Goal: Task Accomplishment & Management: Complete application form

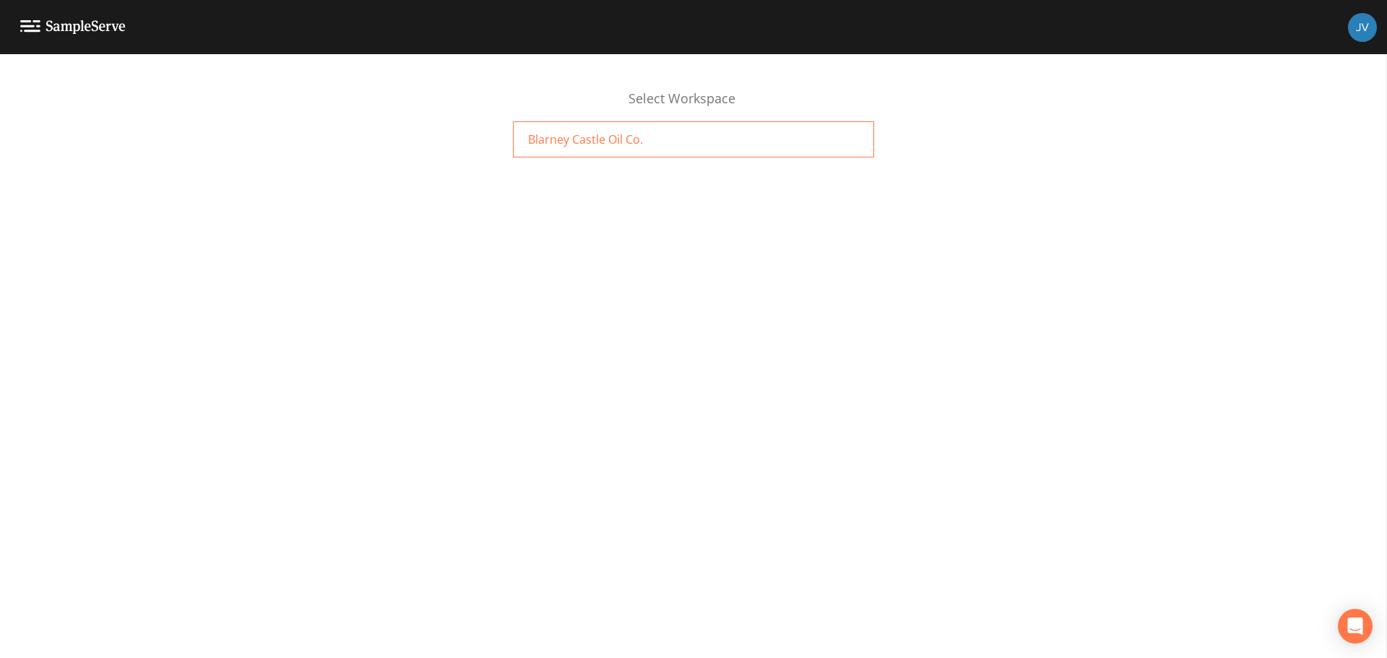
click at [551, 140] on span "Blarney Castle Oil Co." at bounding box center [585, 139] width 115 height 17
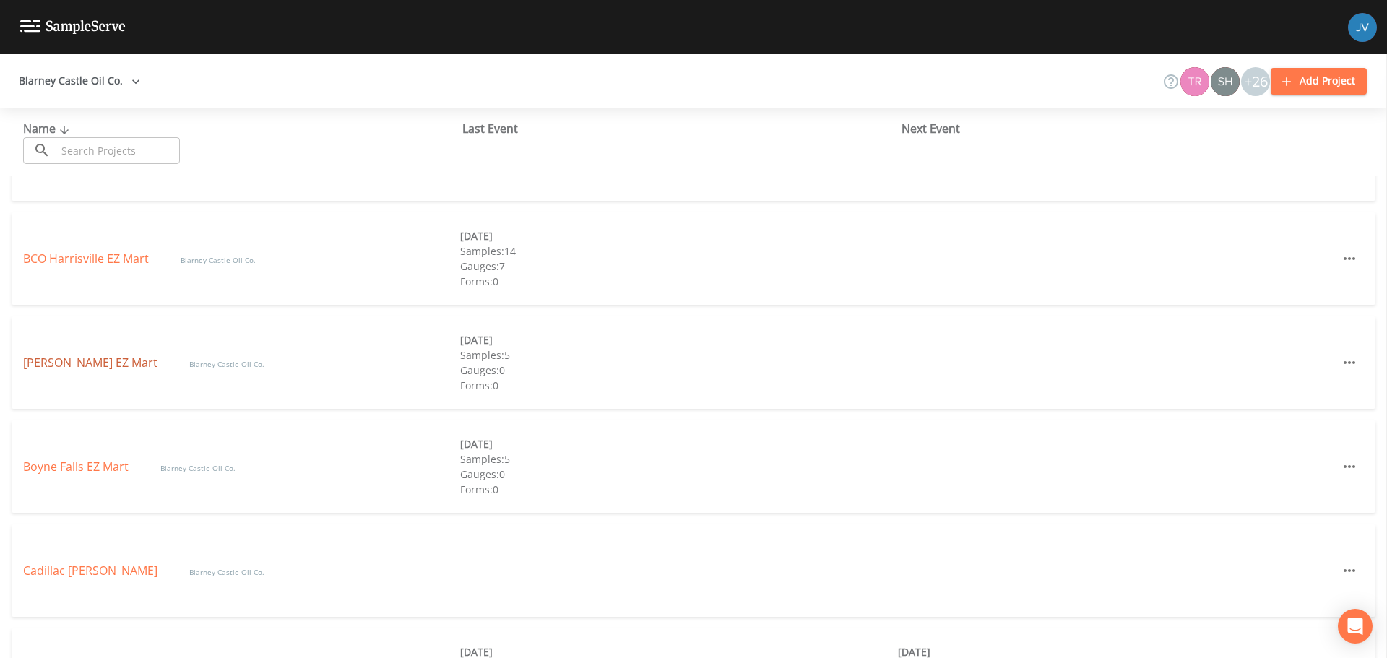
scroll to position [289, 0]
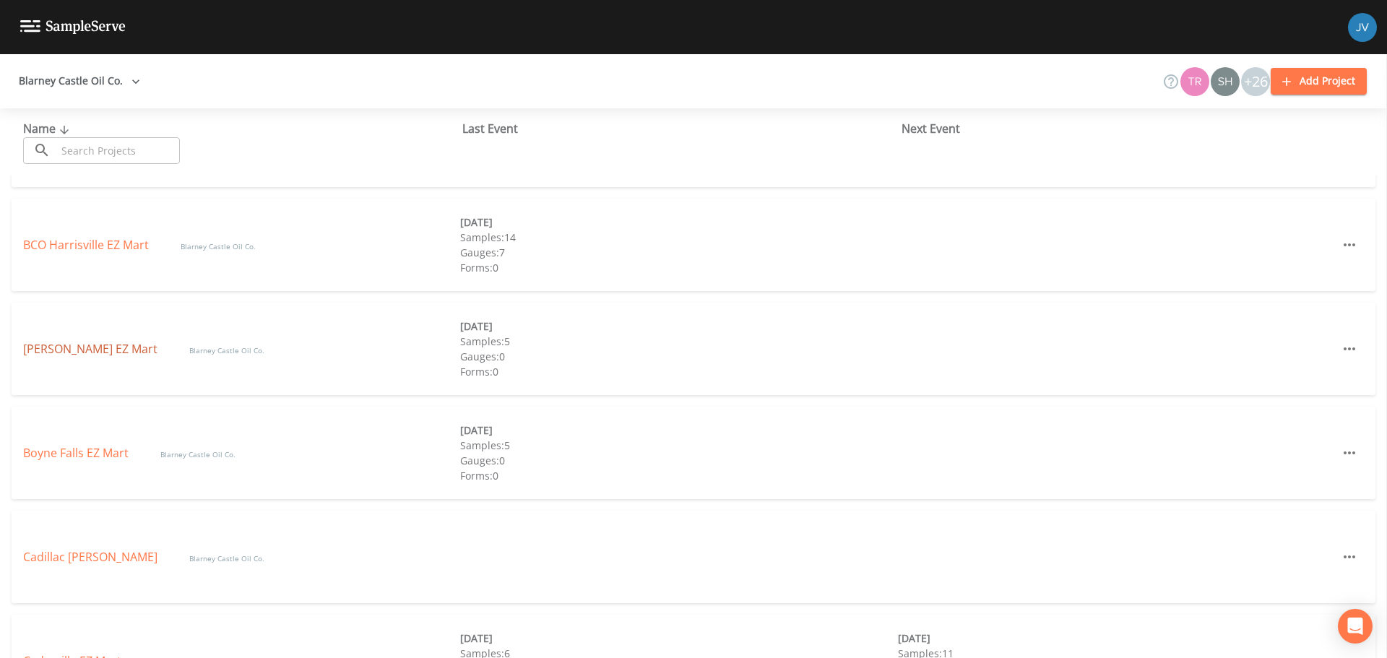
click at [40, 350] on link "[PERSON_NAME] EZ Mart" at bounding box center [91, 349] width 137 height 16
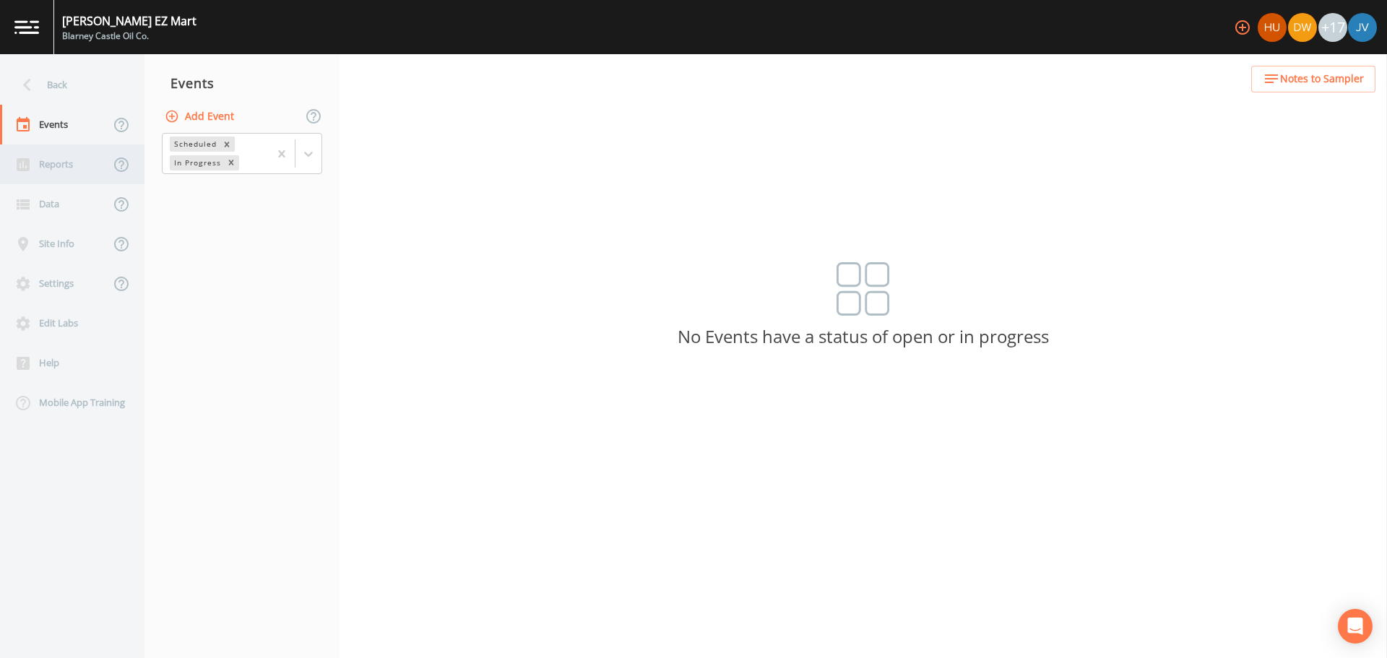
click at [57, 163] on div "Reports" at bounding box center [55, 164] width 110 height 40
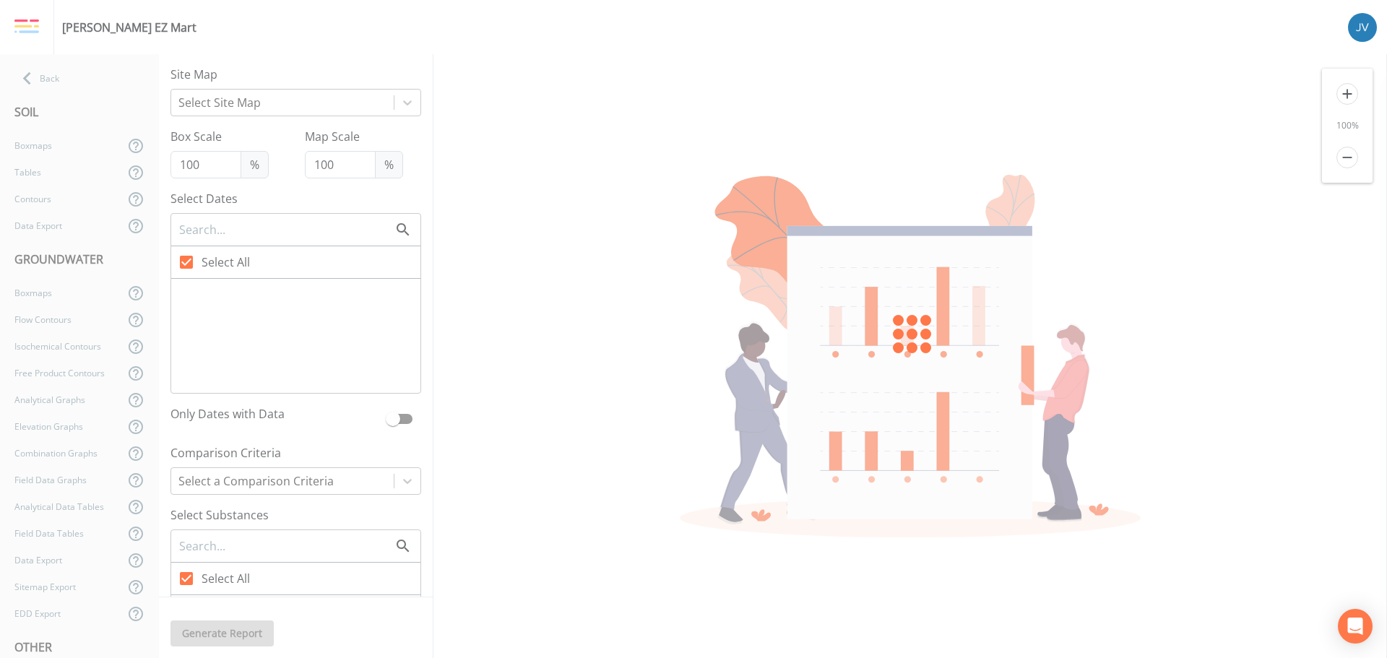
type input "50"
checkbox input "false"
checkbox input "true"
checkbox input "false"
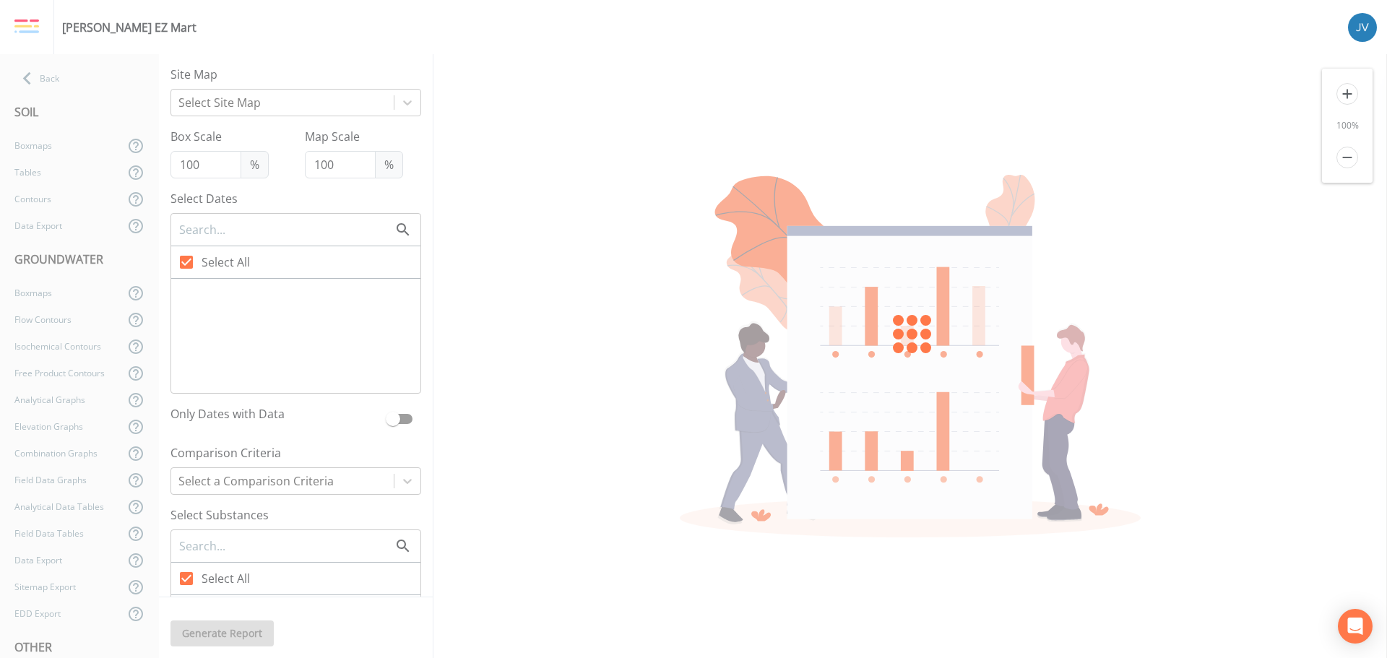
checkbox input "false"
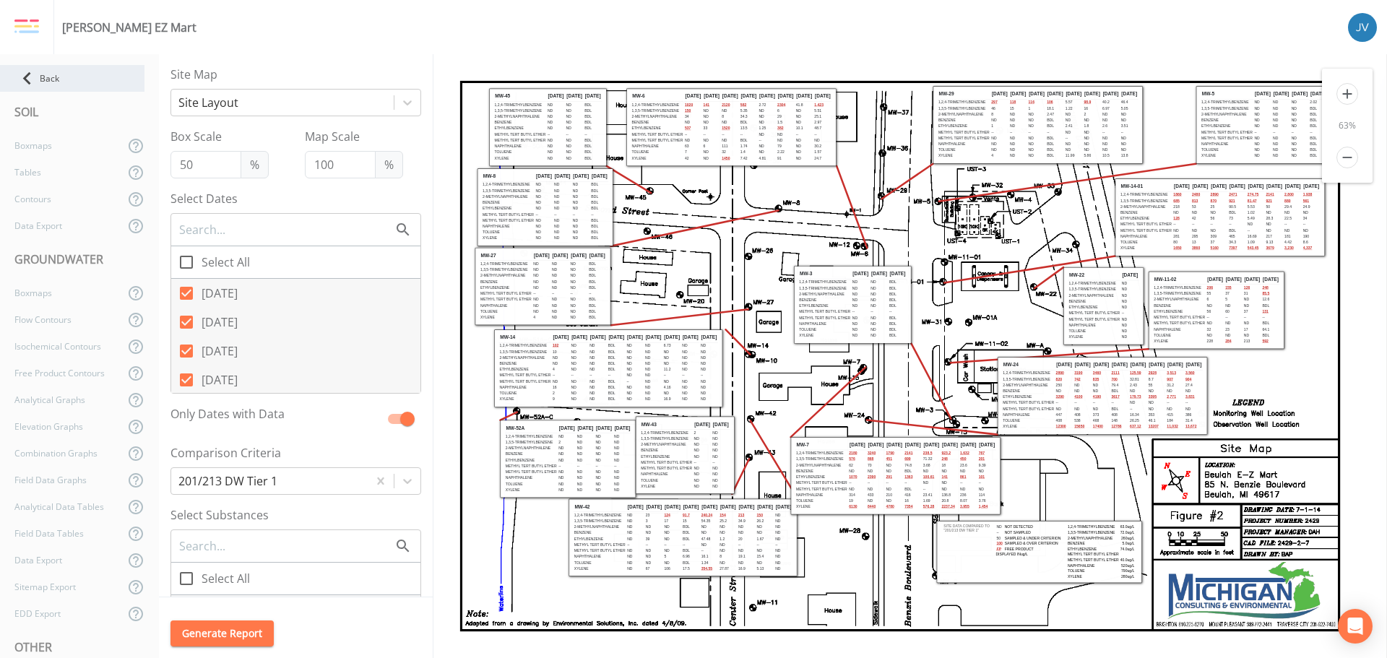
click at [27, 74] on icon at bounding box center [26, 78] width 25 height 25
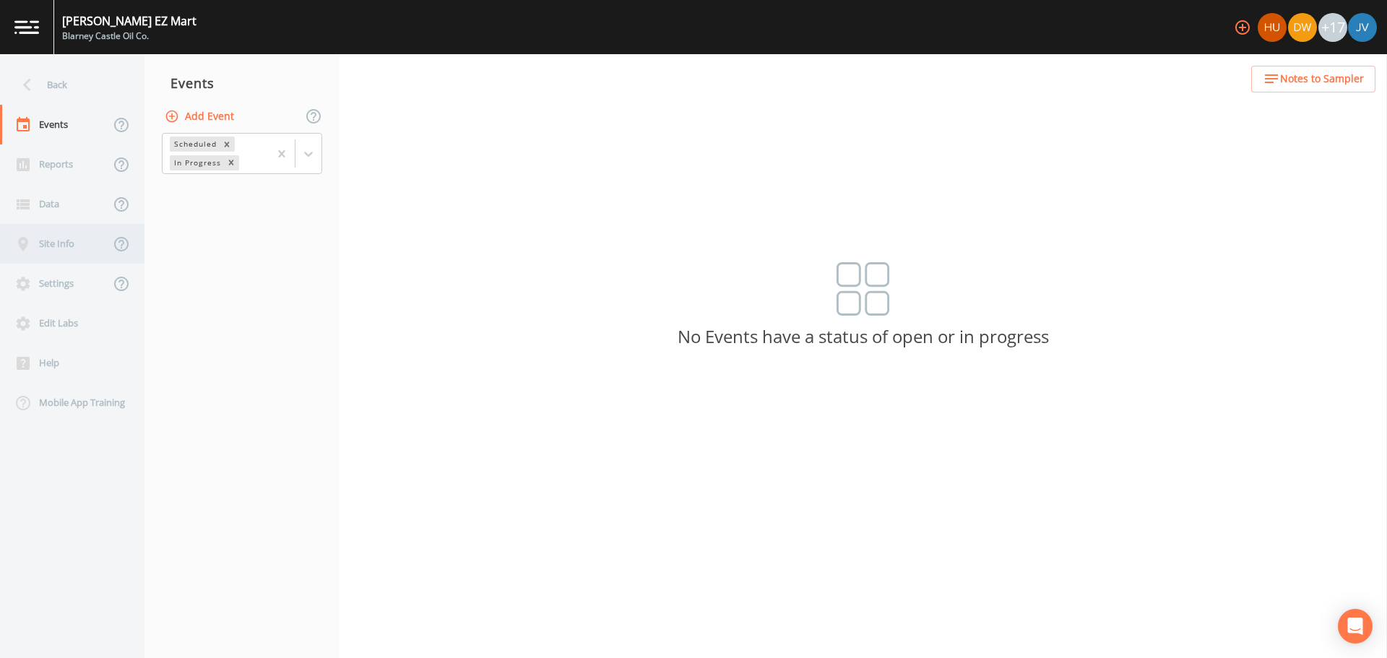
click at [53, 239] on div "Site Info" at bounding box center [55, 244] width 110 height 40
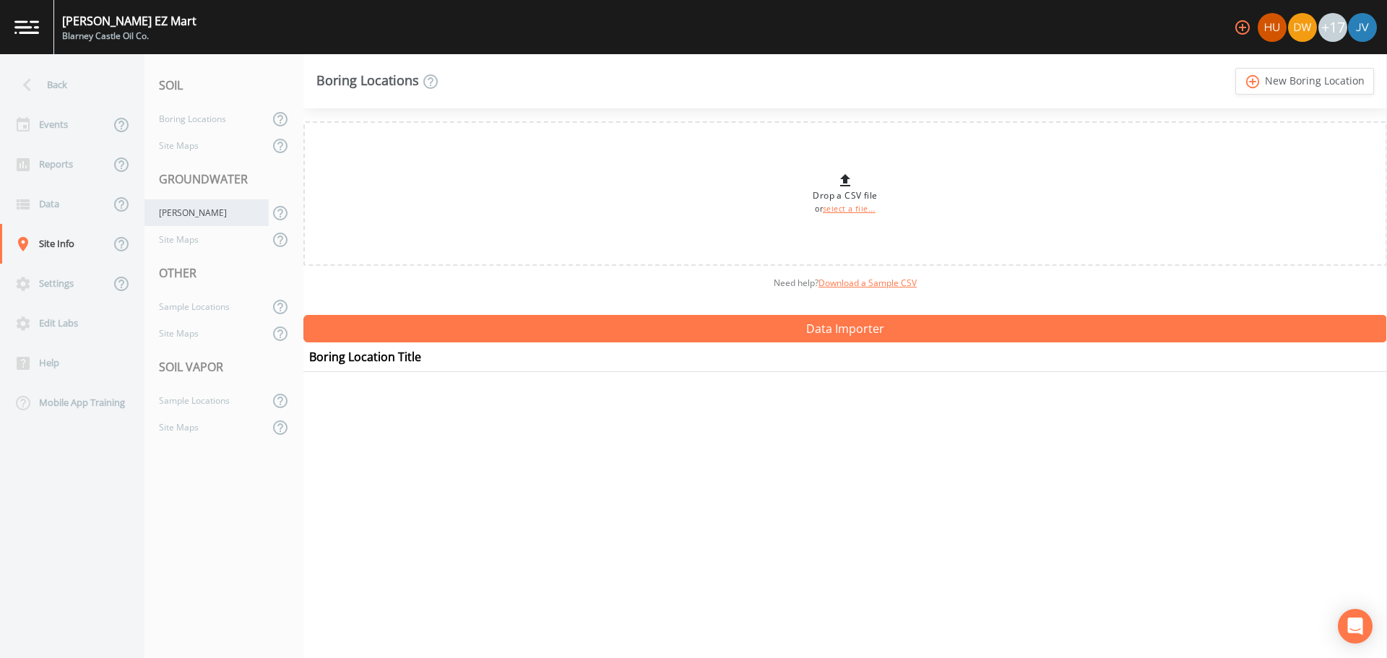
click at [171, 209] on div "[PERSON_NAME]" at bounding box center [206, 212] width 124 height 27
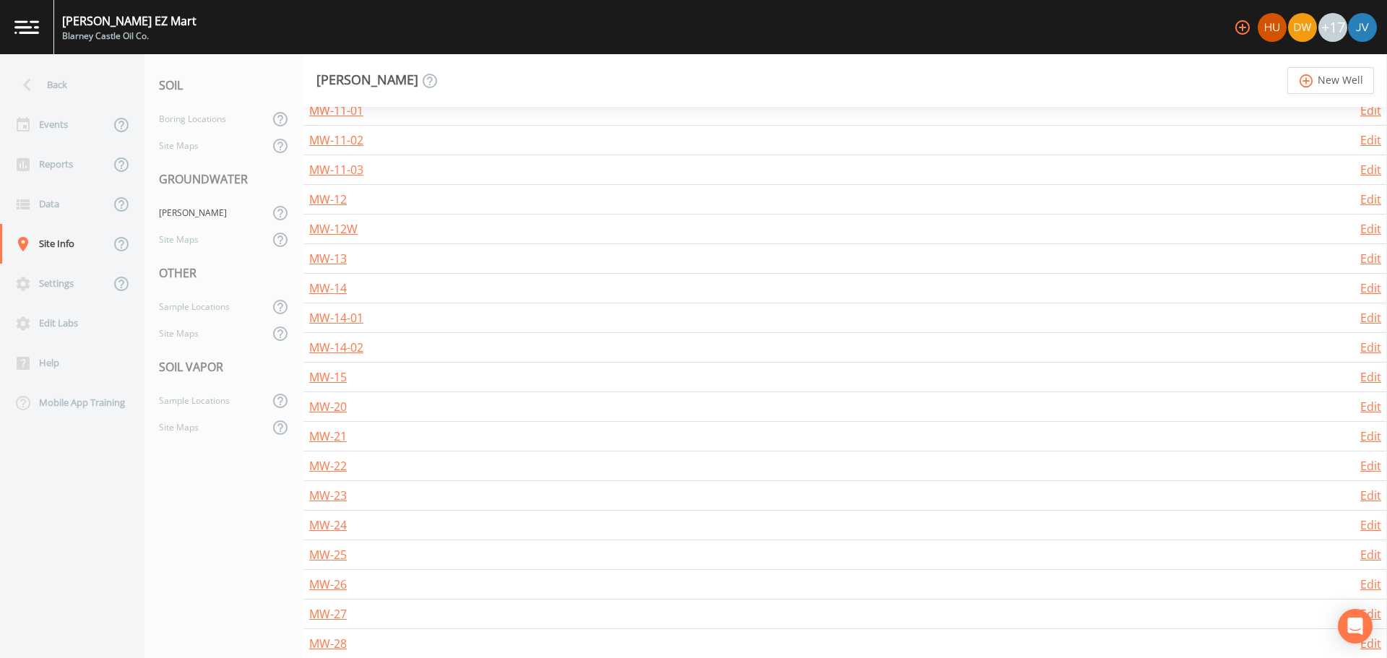
scroll to position [684, 0]
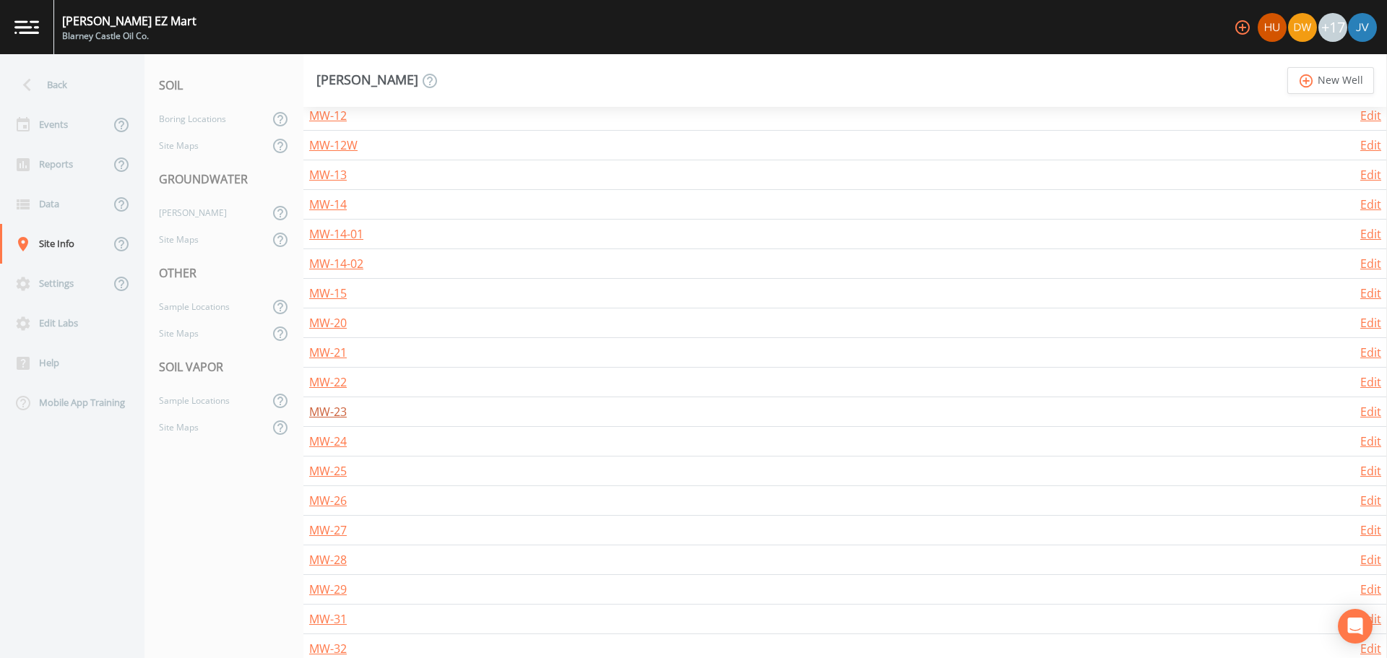
click at [326, 411] on link "MW-23" at bounding box center [328, 412] width 38 height 16
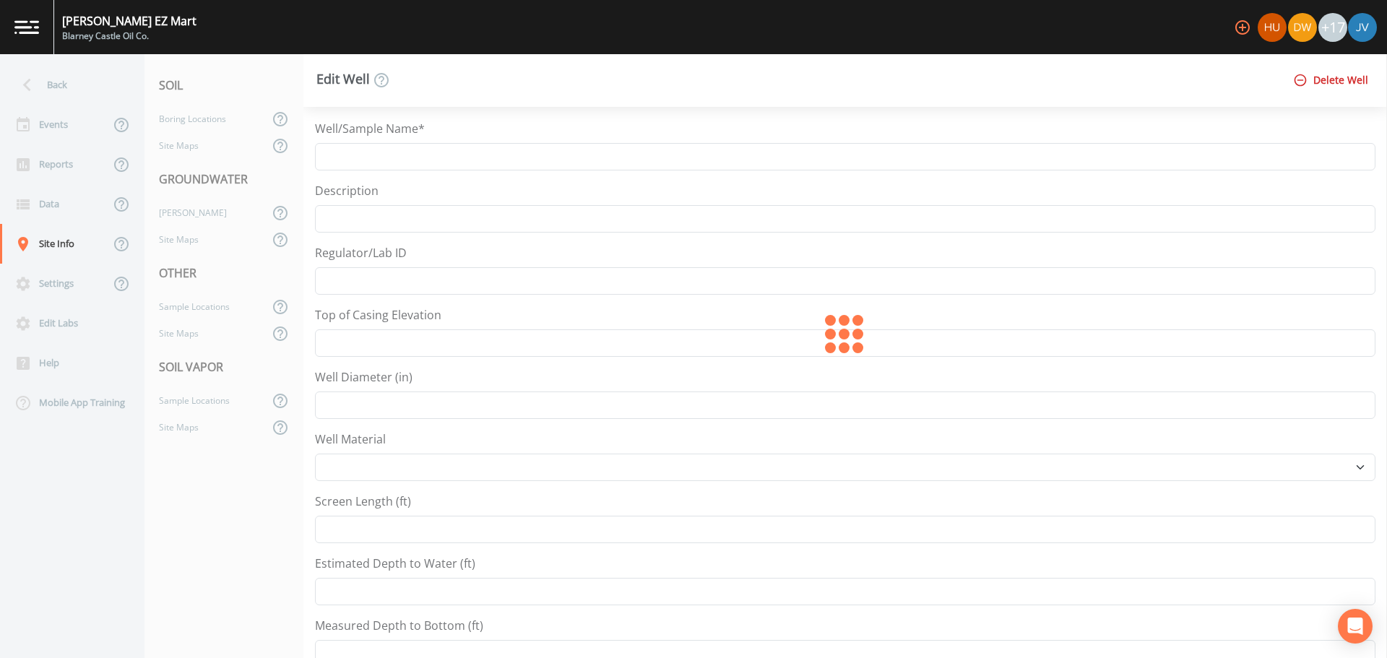
type input "MW-23"
type input "609.72"
type input "0"
type input "44.632964576123"
type input "-86.0908690704115"
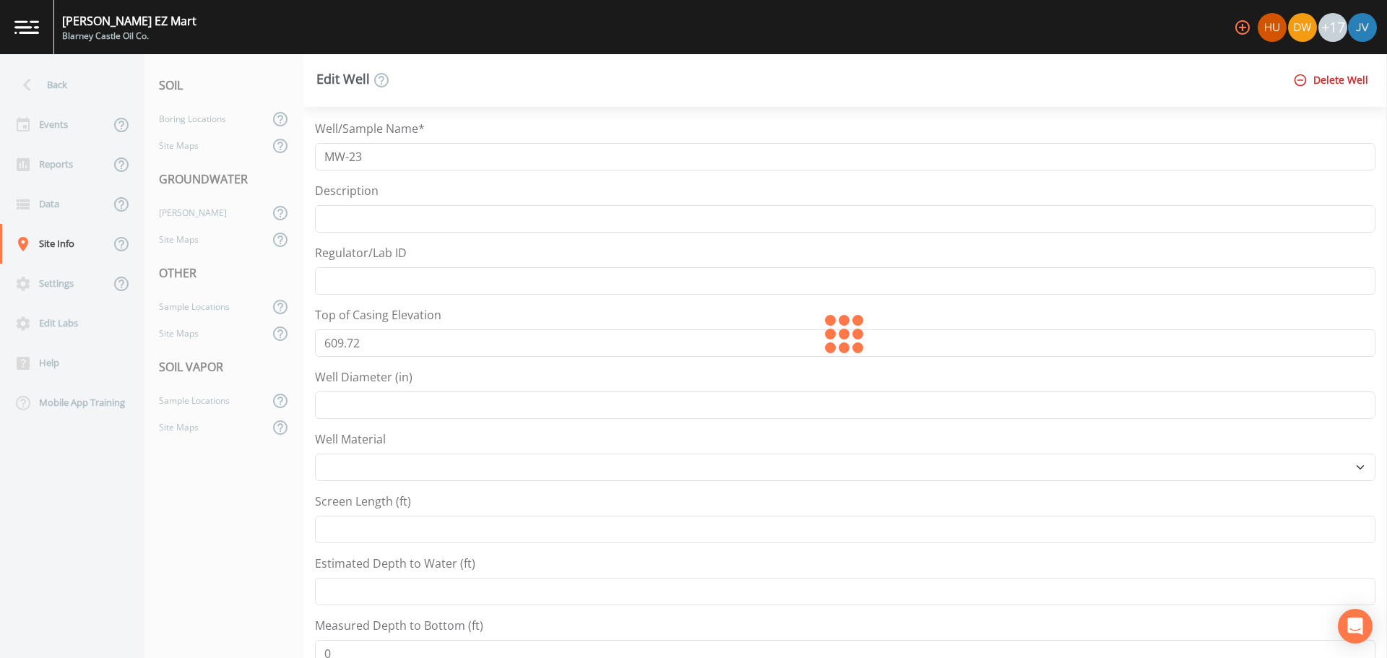
select select "Other"
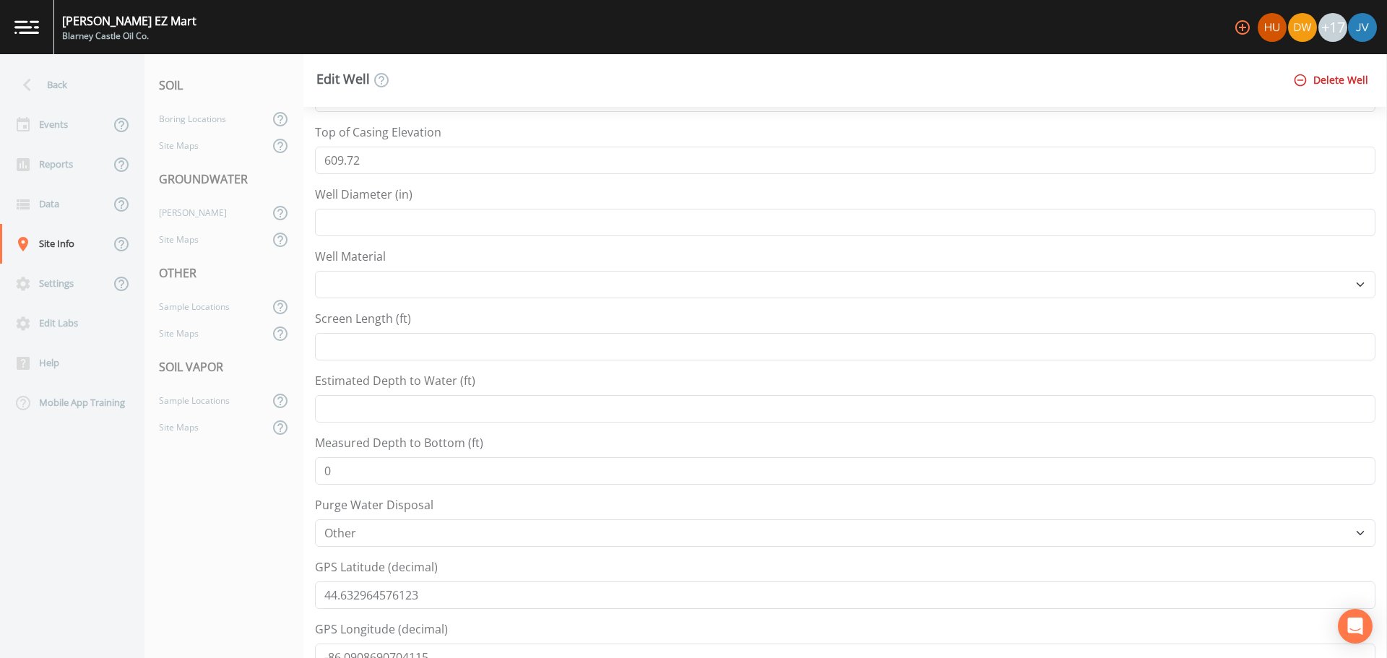
scroll to position [72, 0]
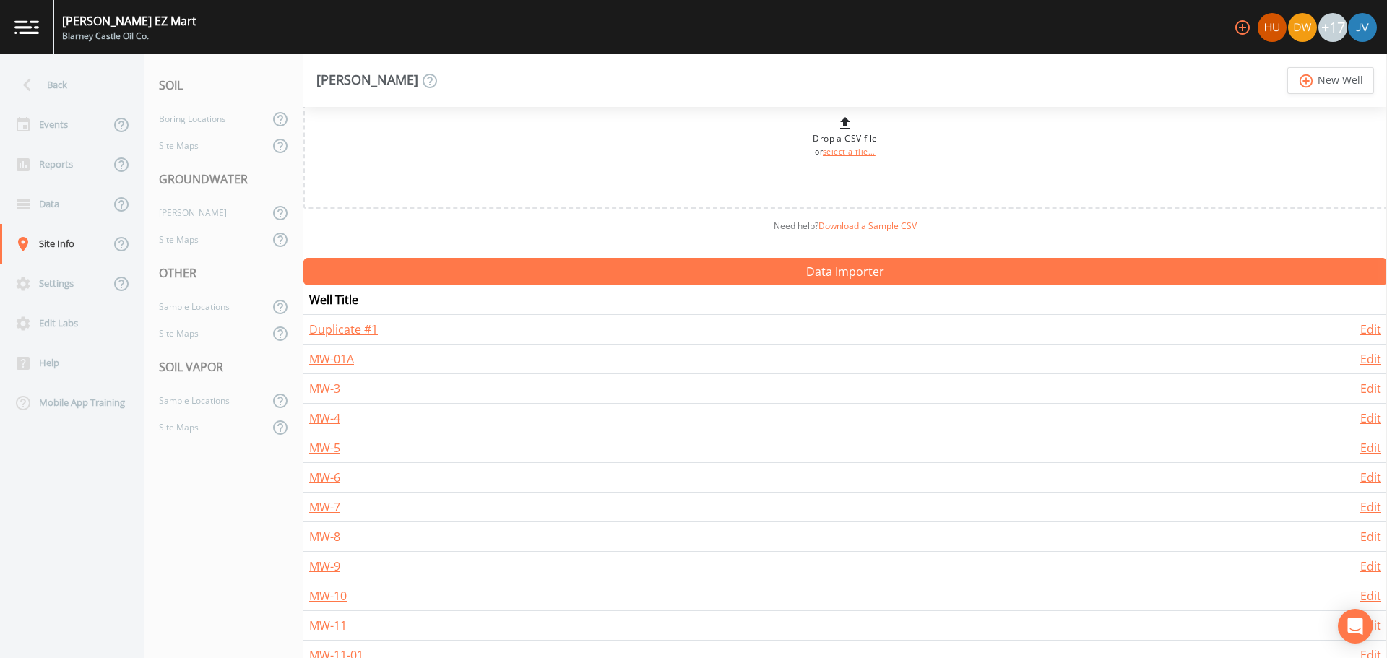
scroll to position [217, 0]
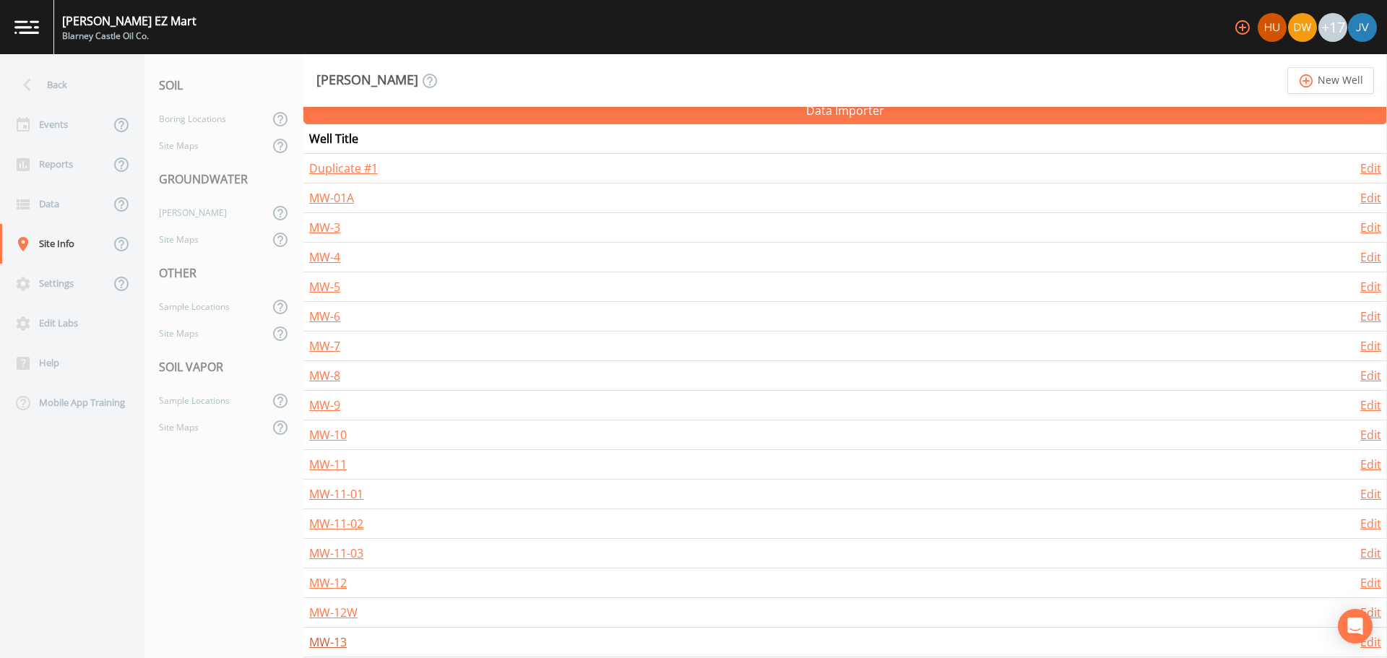
click at [342, 643] on link "MW-13" at bounding box center [328, 642] width 38 height 16
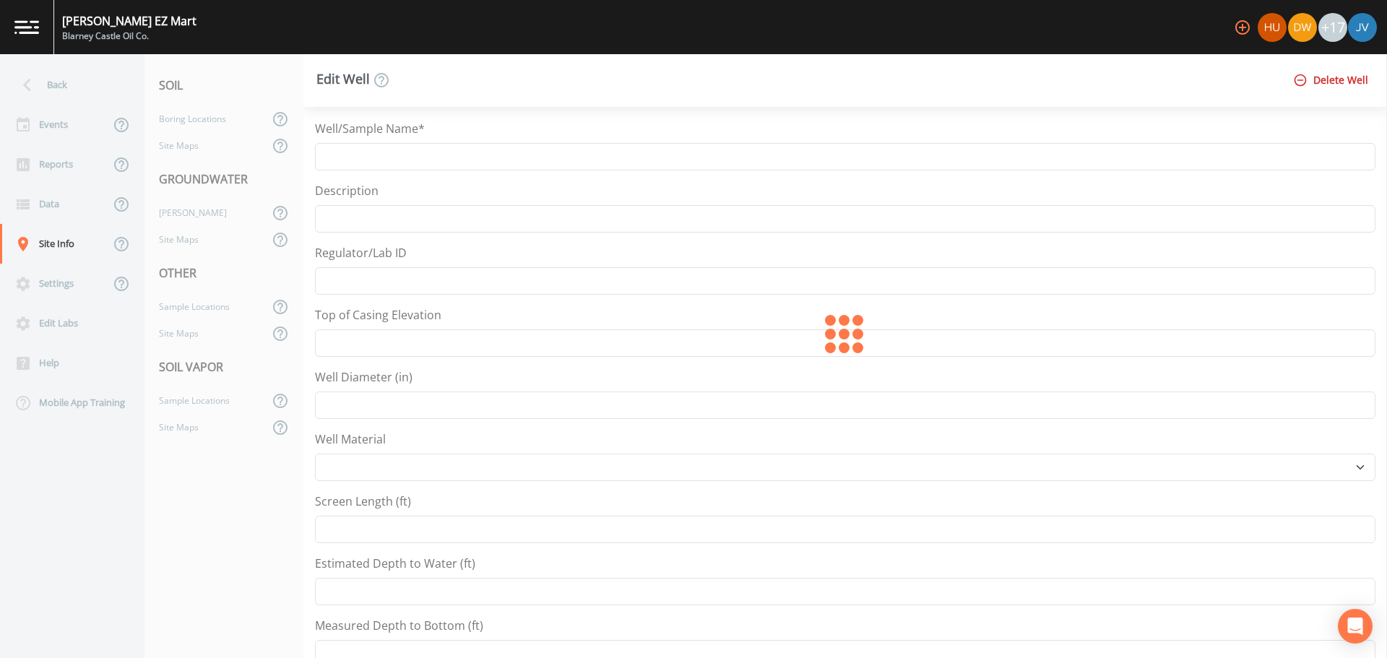
type input "MW-13"
type input "610.36"
type input "2"
type input "17.5"
type input "44.63298"
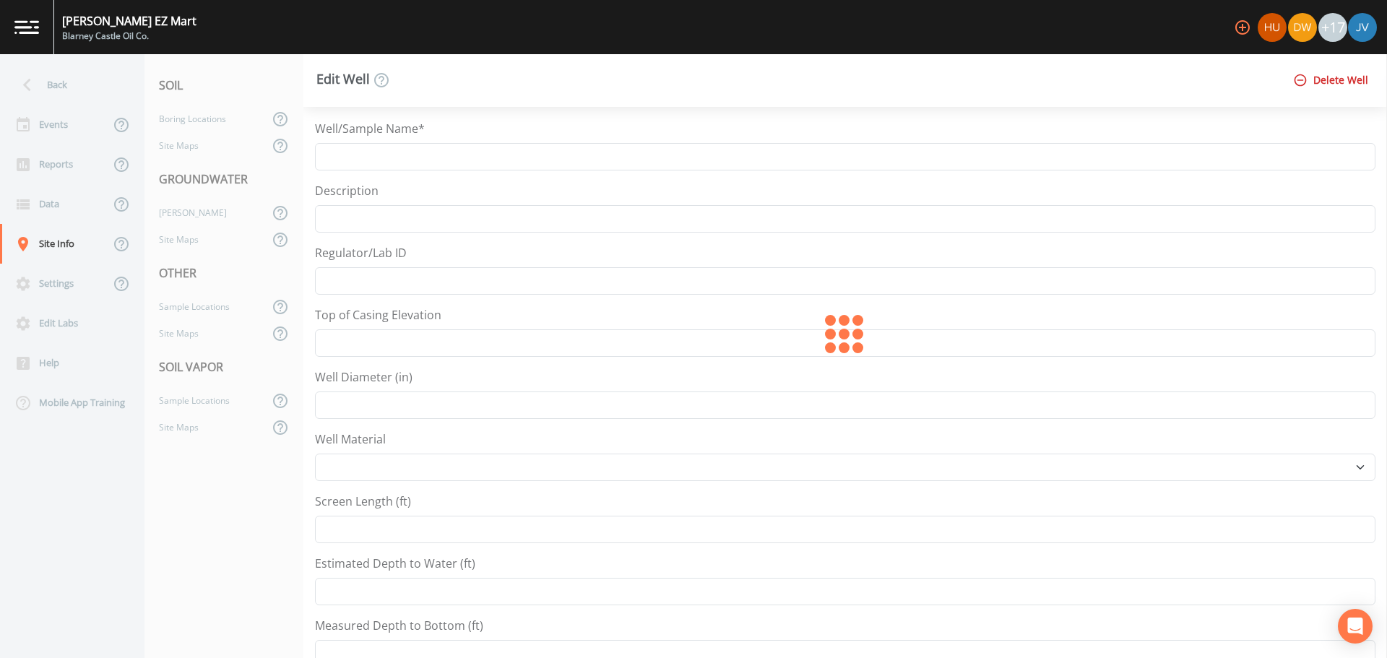
type input "-86.09094"
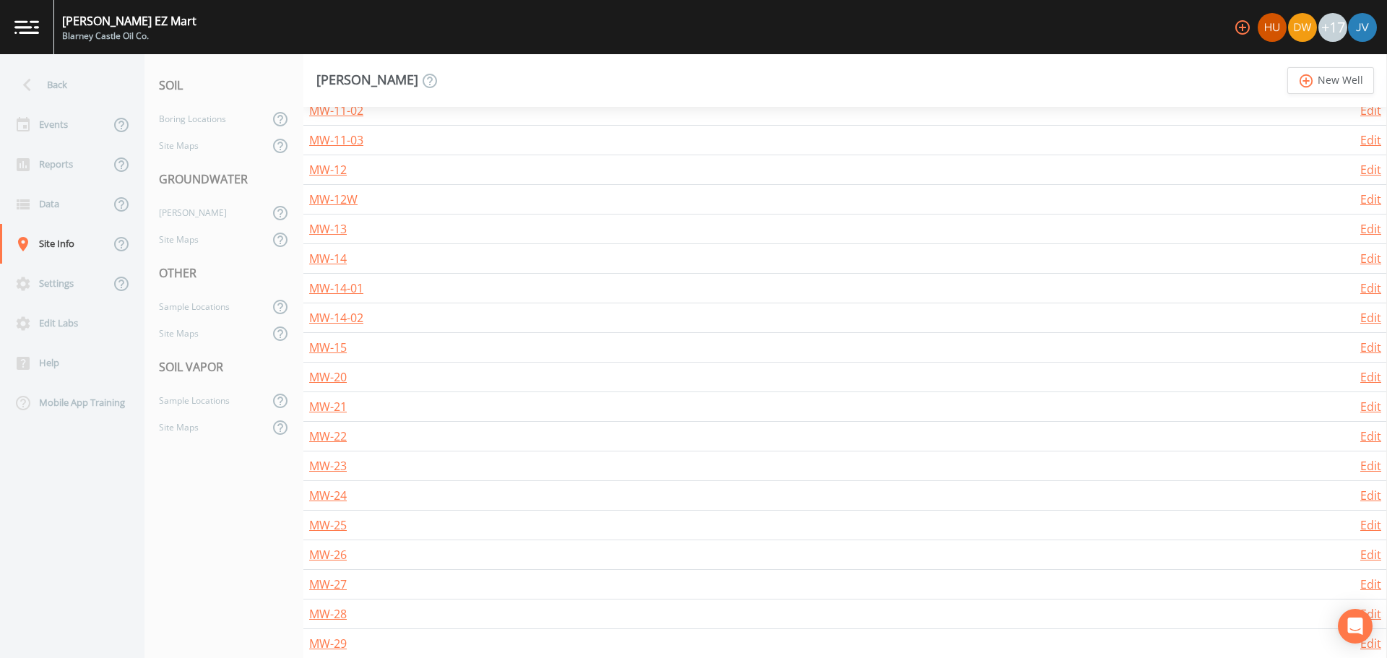
scroll to position [650, 0]
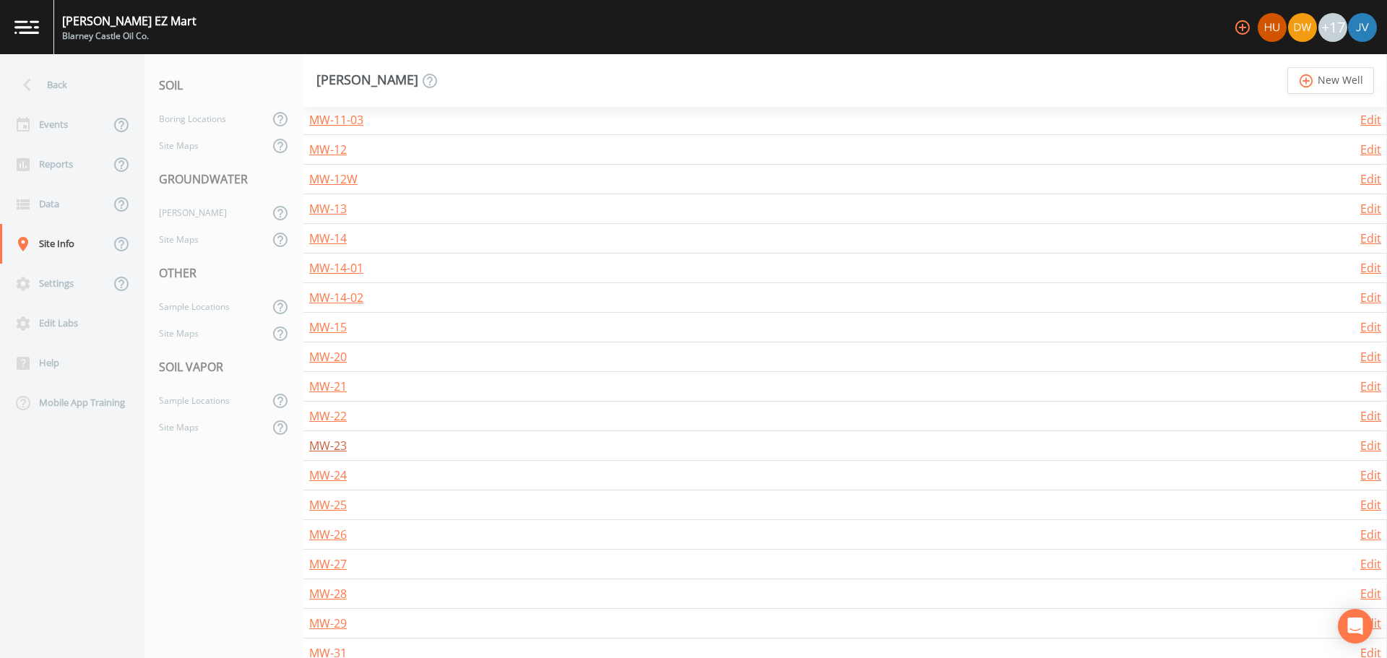
click at [335, 445] on link "MW-23" at bounding box center [328, 446] width 38 height 16
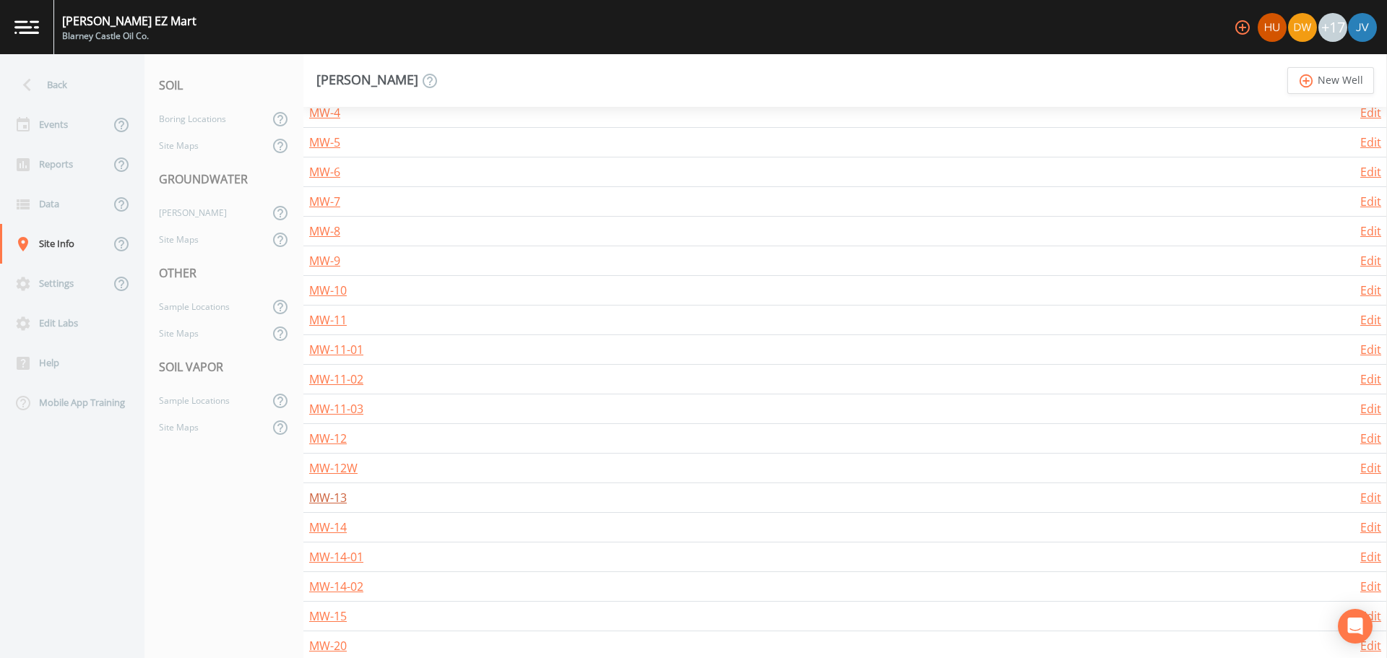
click at [336, 500] on link "MW-13" at bounding box center [328, 498] width 38 height 16
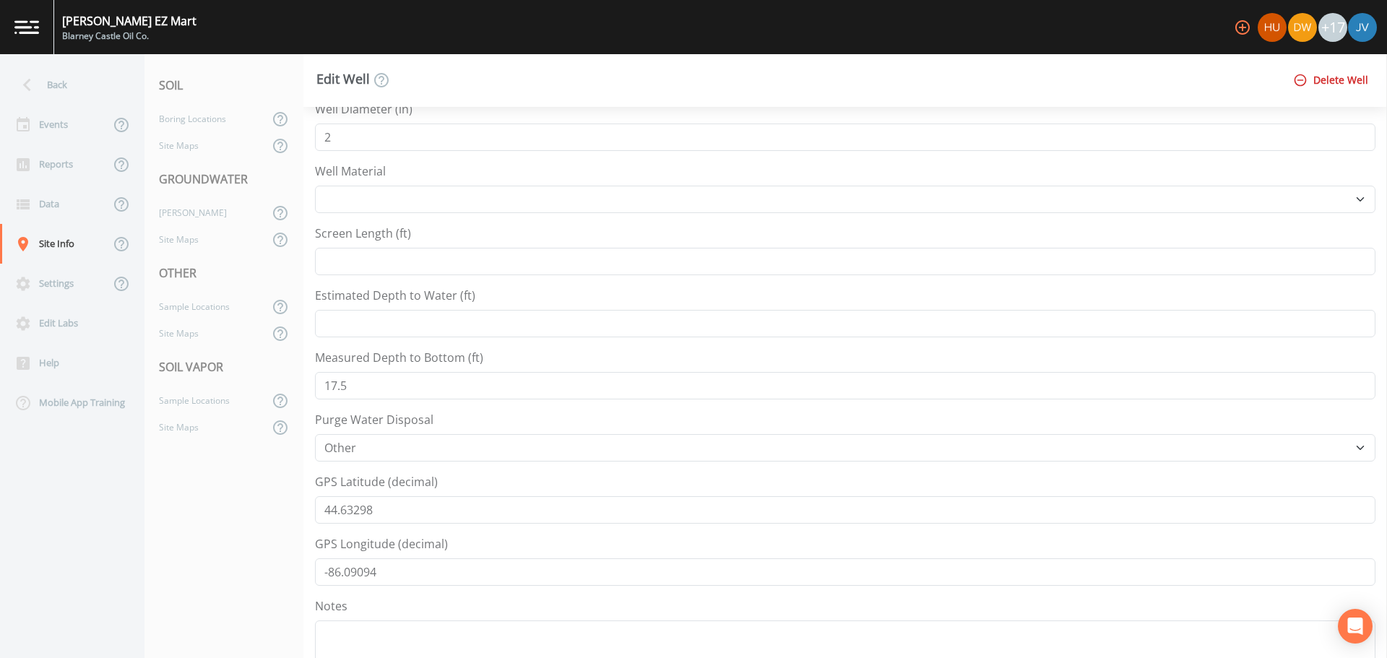
scroll to position [361, 0]
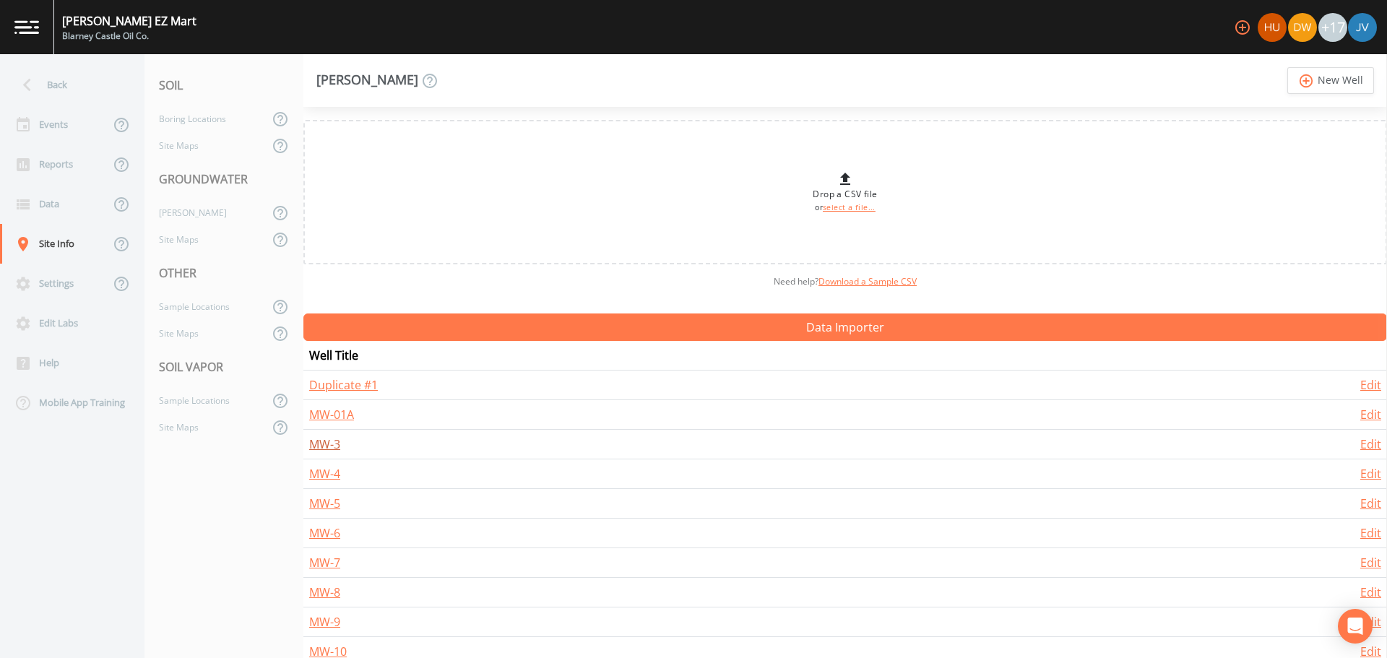
click at [331, 446] on link "MW-3" at bounding box center [324, 444] width 31 height 16
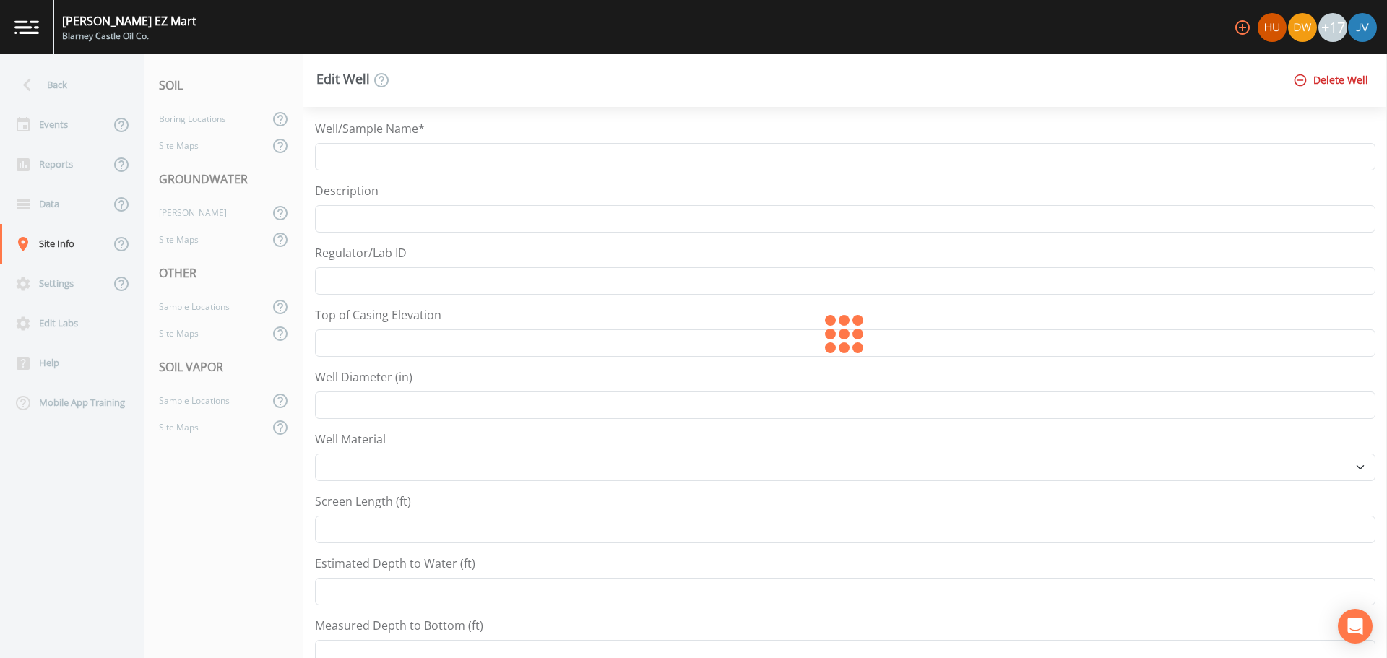
type input "MW-3"
type input "2"
select select "Steel"
type input "5"
type input "11.2"
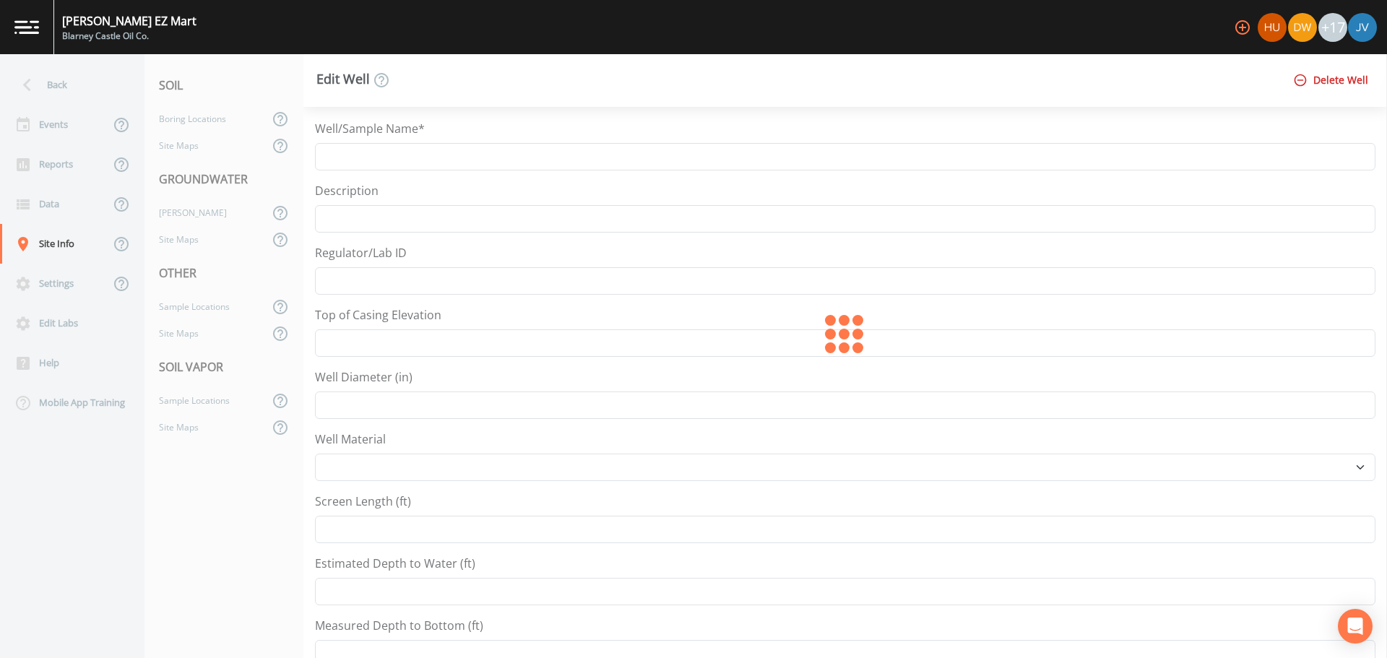
type input "44.6329513"
type input "-86.0909514"
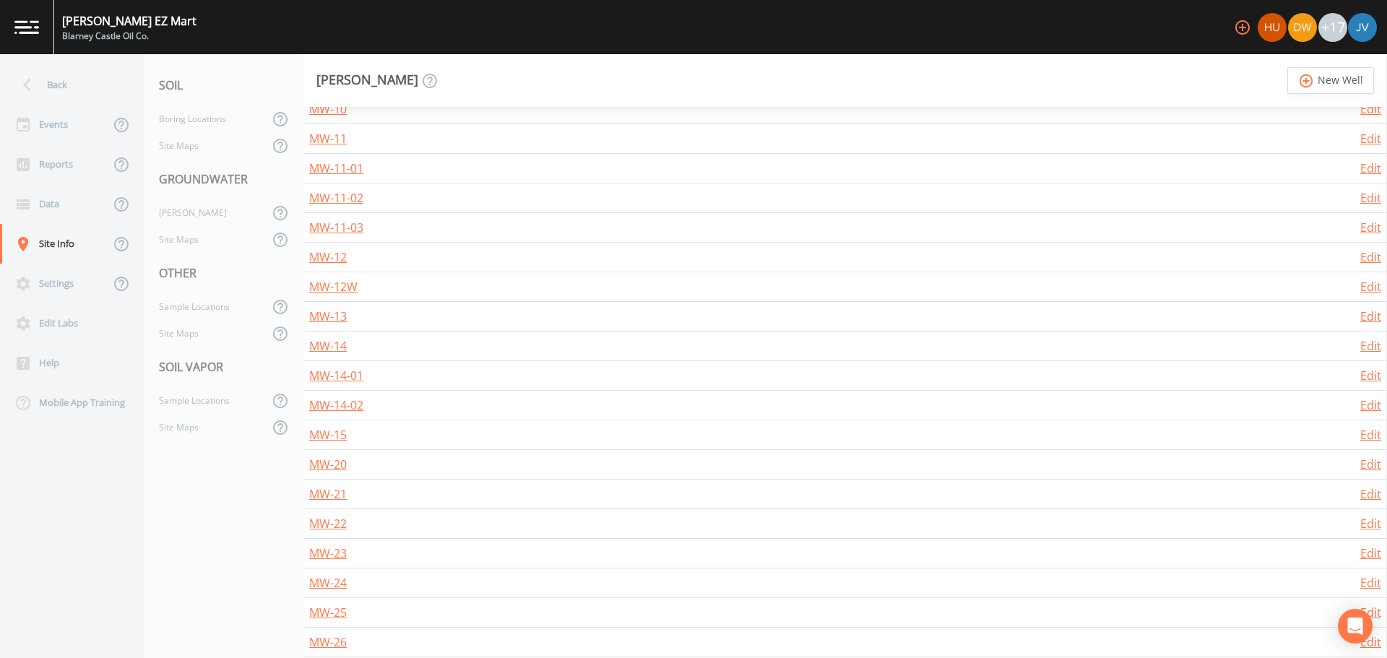
scroll to position [578, 0]
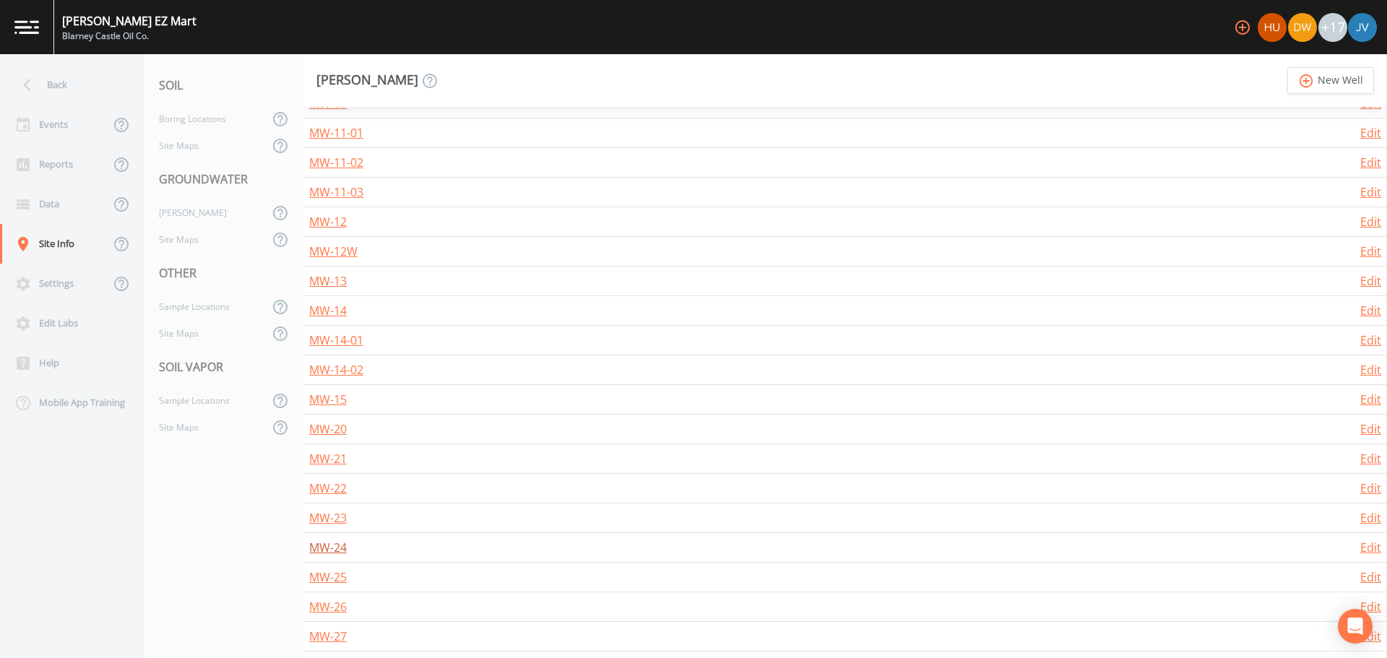
click at [344, 546] on link "MW-24" at bounding box center [328, 547] width 38 height 16
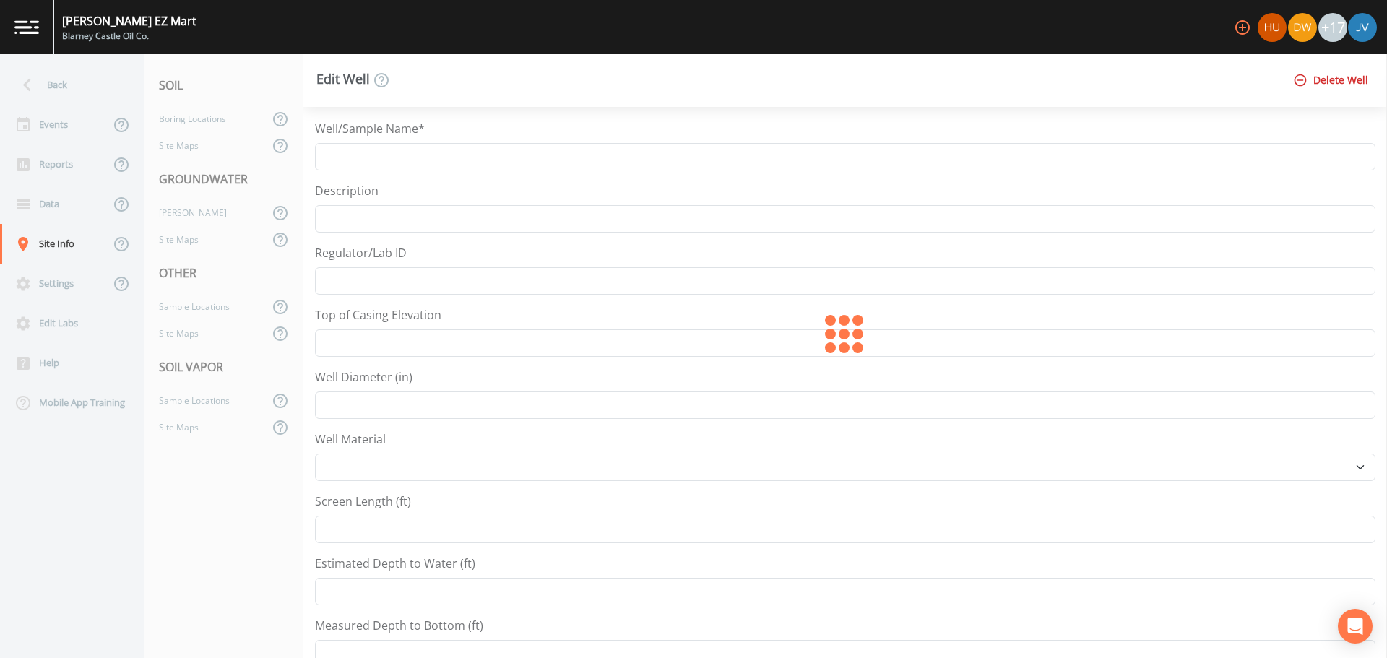
type input "MW-24"
type input "609.93"
type input "2"
select select "Steel"
type input "5"
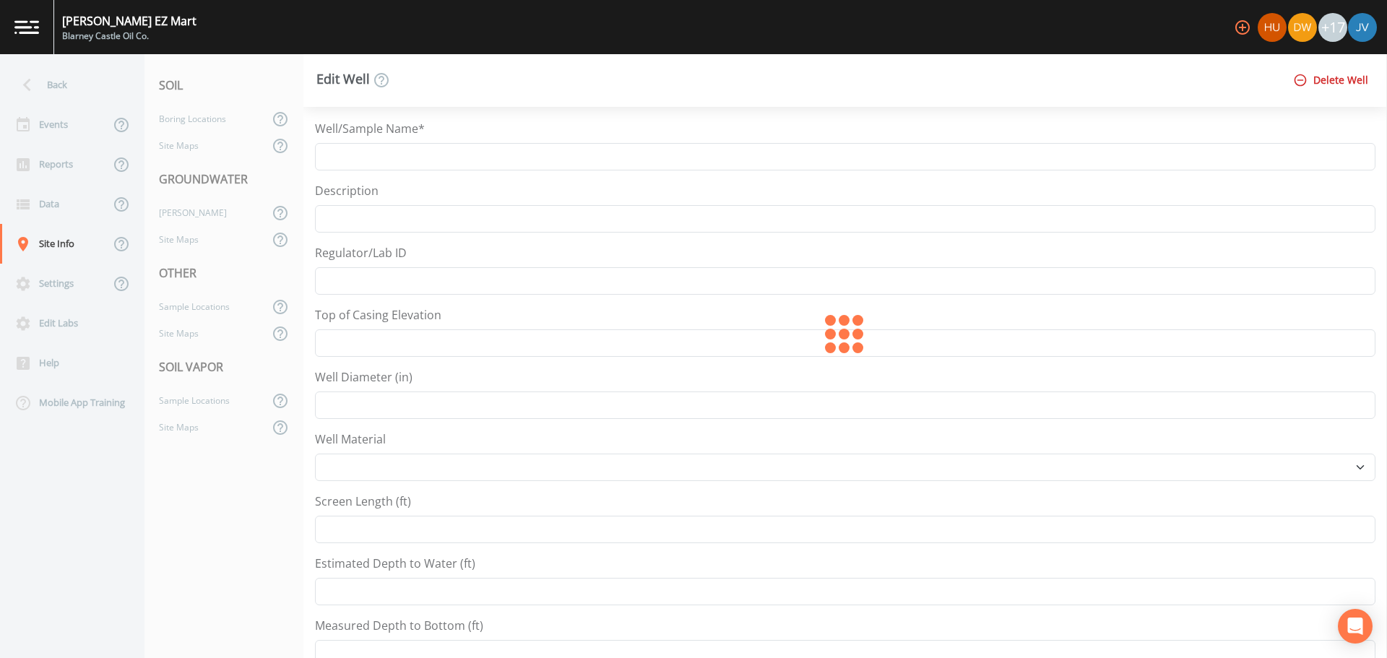
type input "12.4"
type input "44.6330841"
type input "-86.0912309"
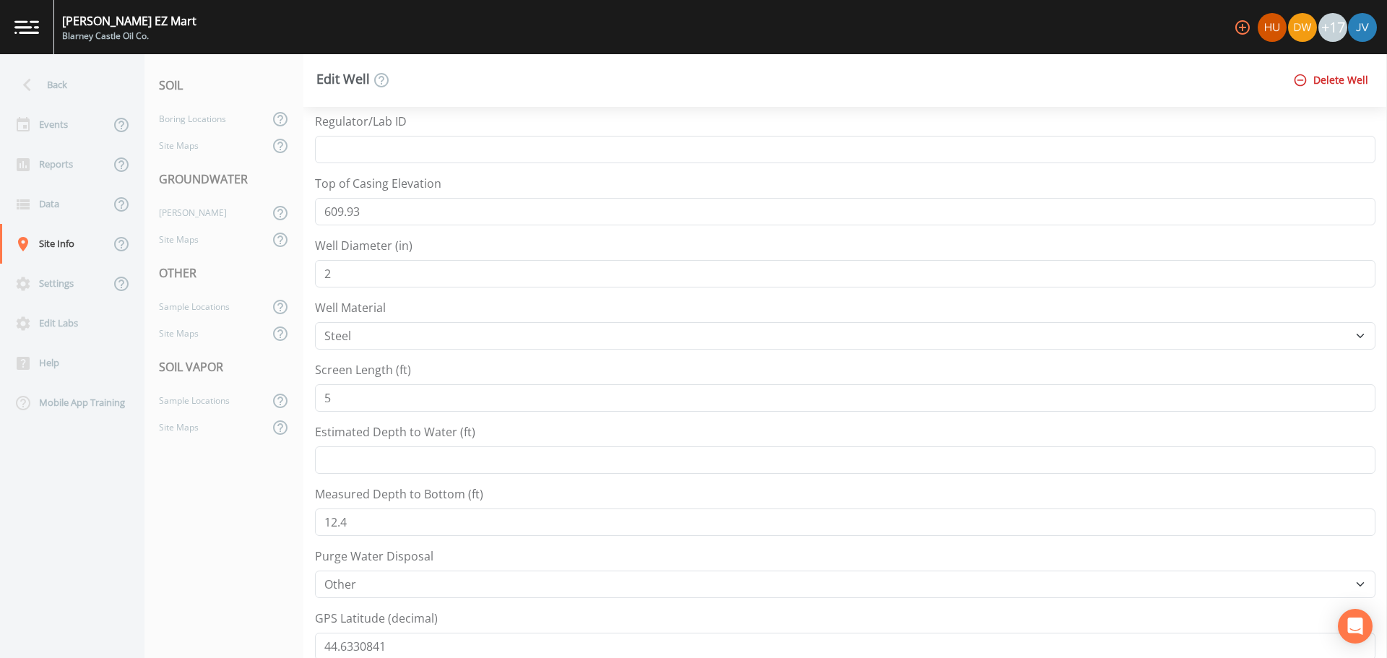
scroll to position [144, 0]
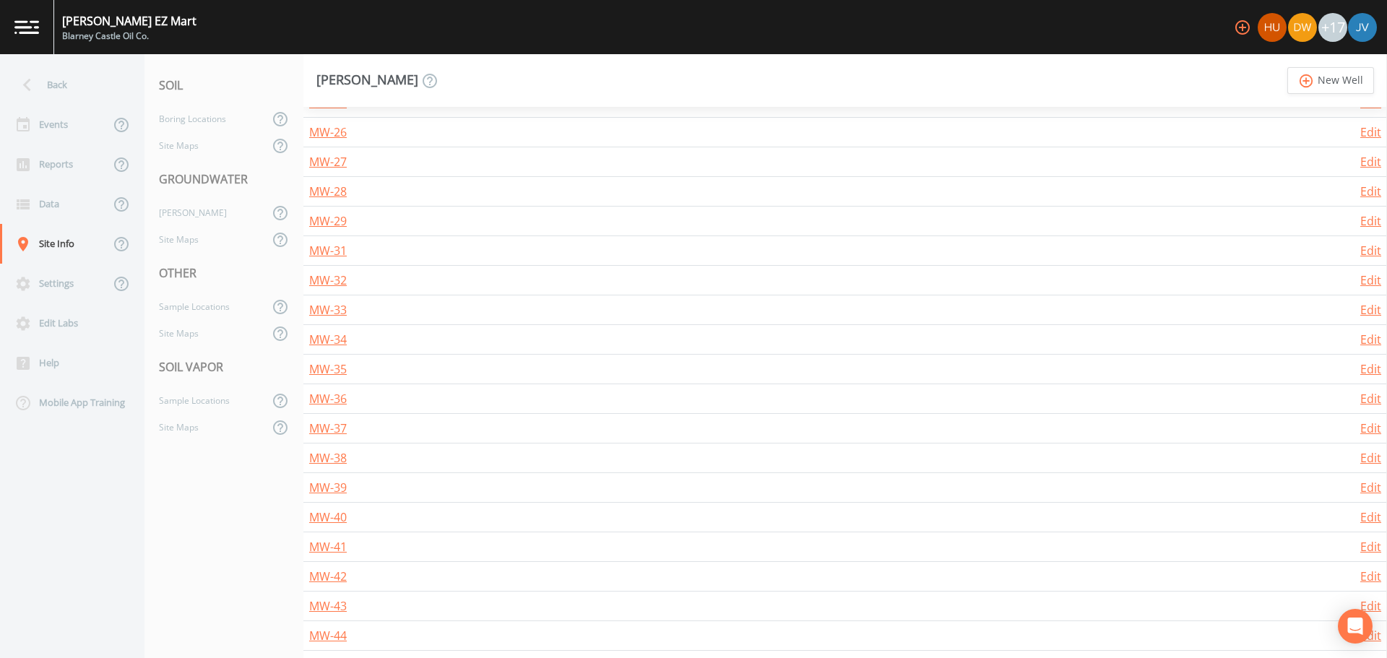
scroll to position [1083, 0]
click at [342, 543] on link "MW-42" at bounding box center [328, 545] width 38 height 16
select select "PVC"
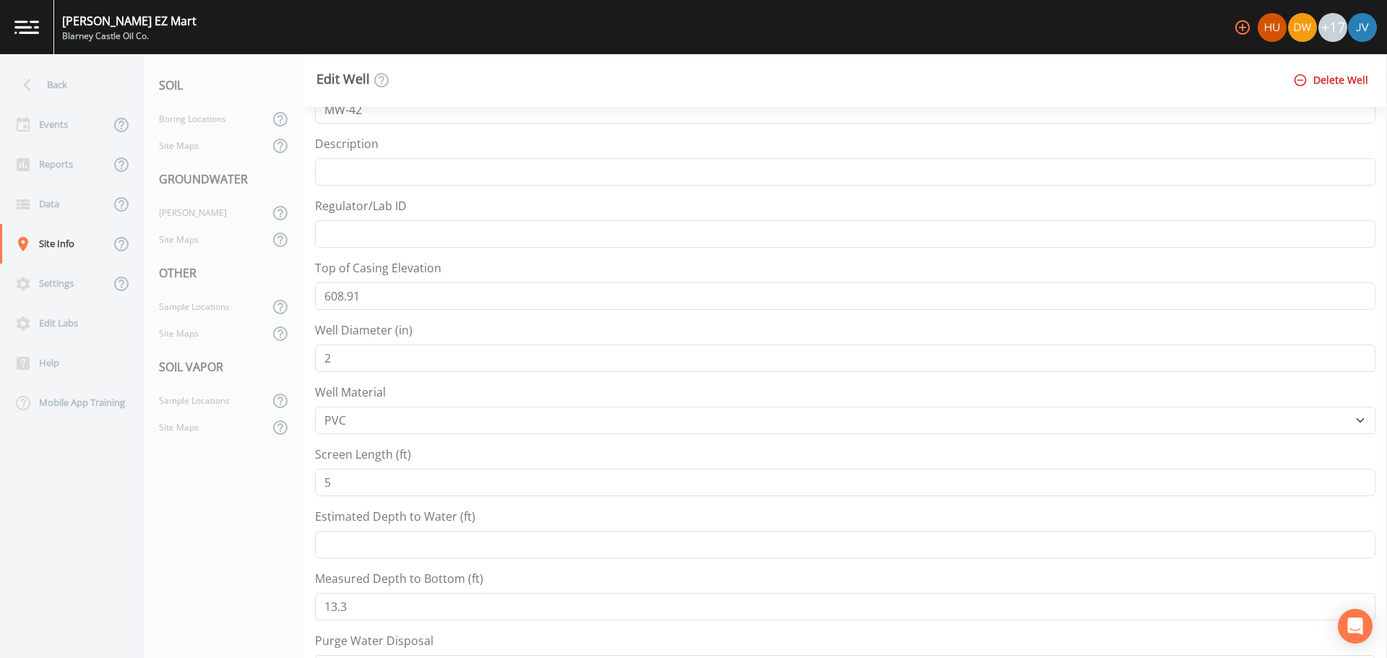
scroll to position [72, 0]
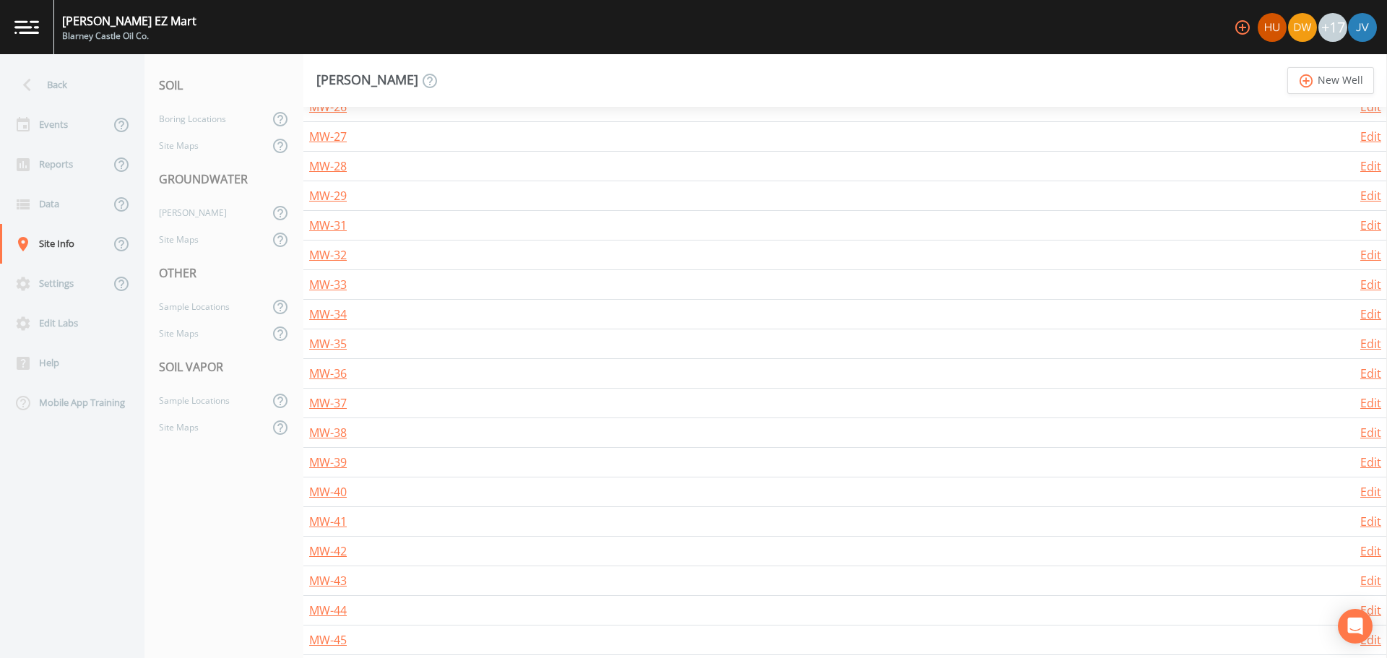
scroll to position [1083, 0]
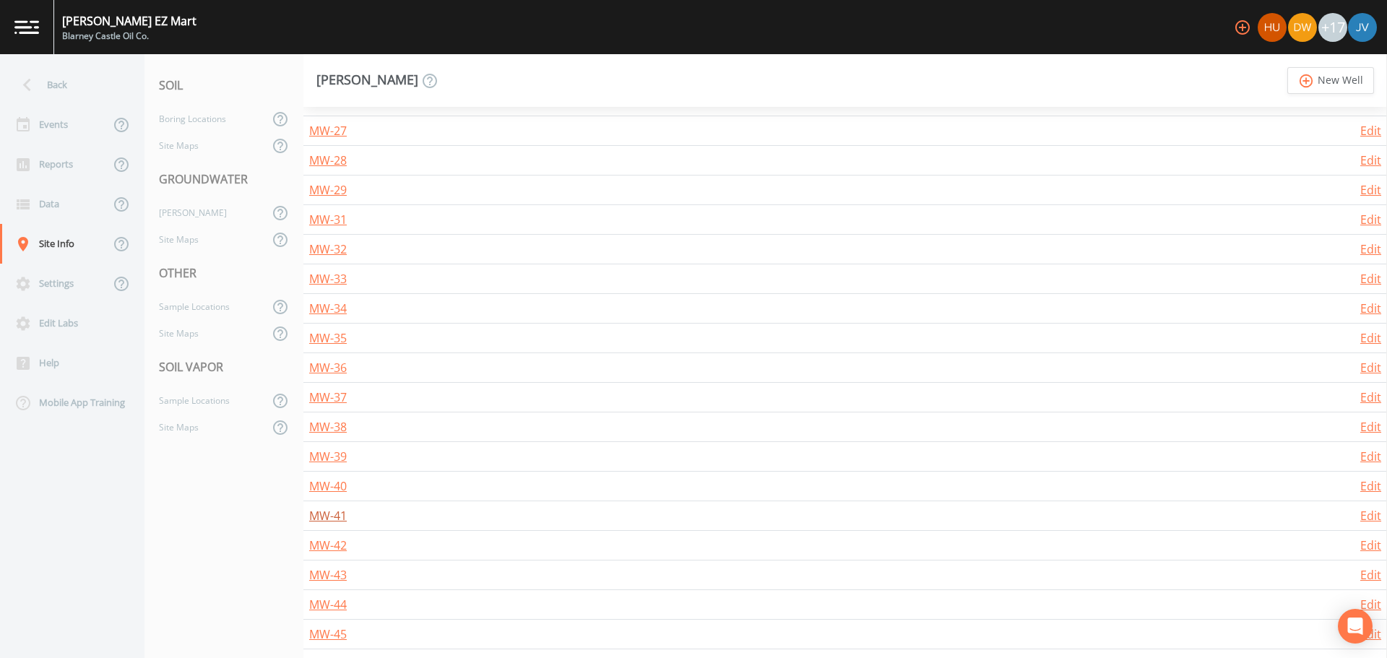
click at [346, 516] on link "MW-41" at bounding box center [328, 516] width 38 height 16
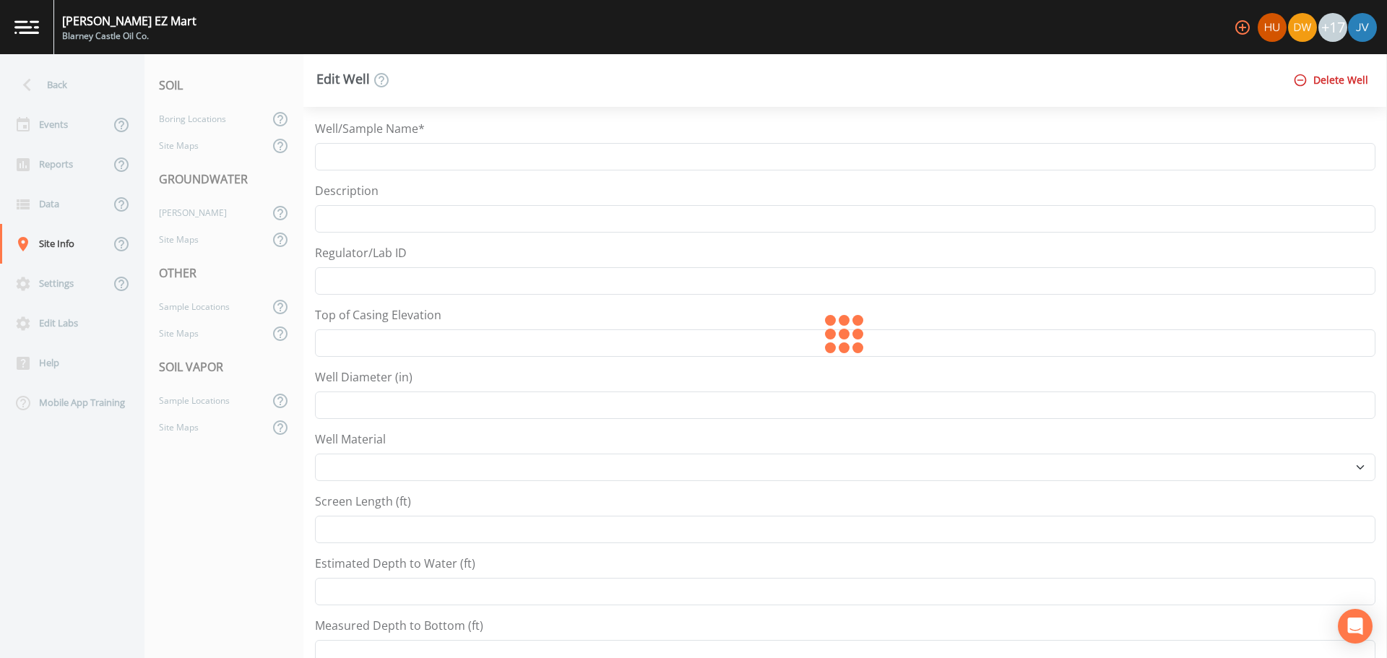
type input "MW-41"
type input "606.36"
type input "2"
select select "PVC"
type input "6.3"
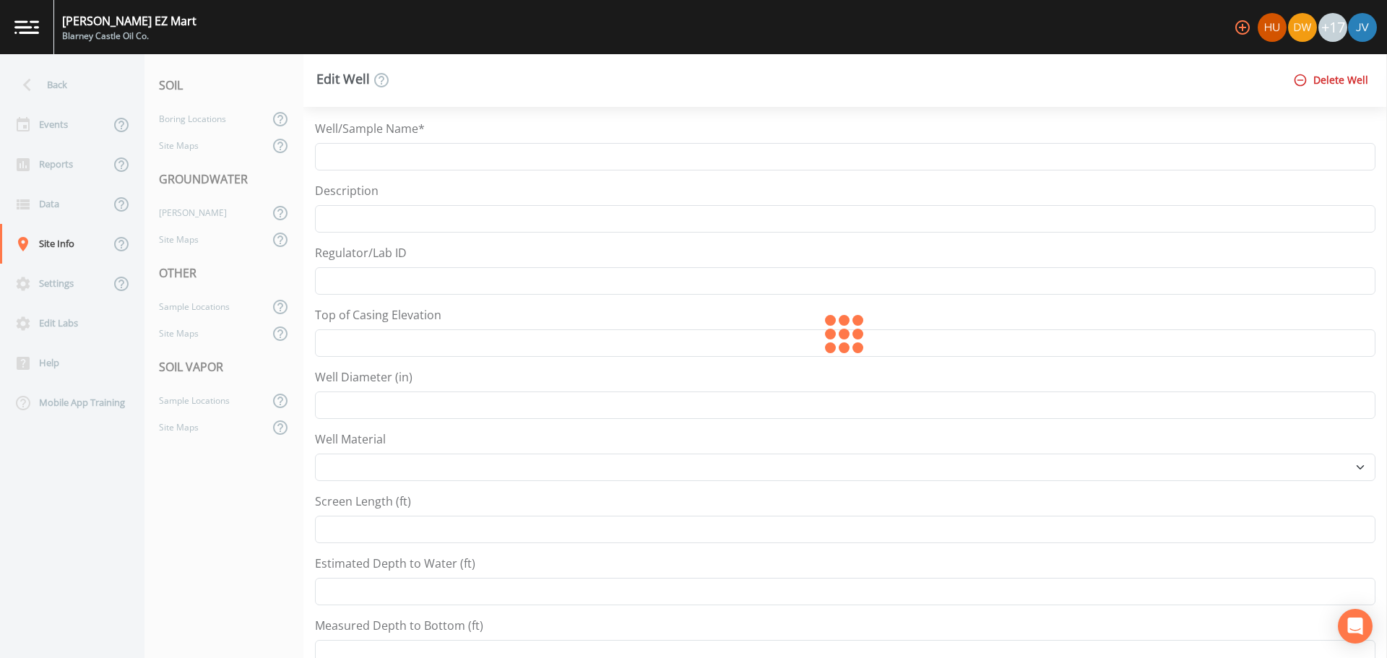
type input "44.6334596"
type input "-86.0921252"
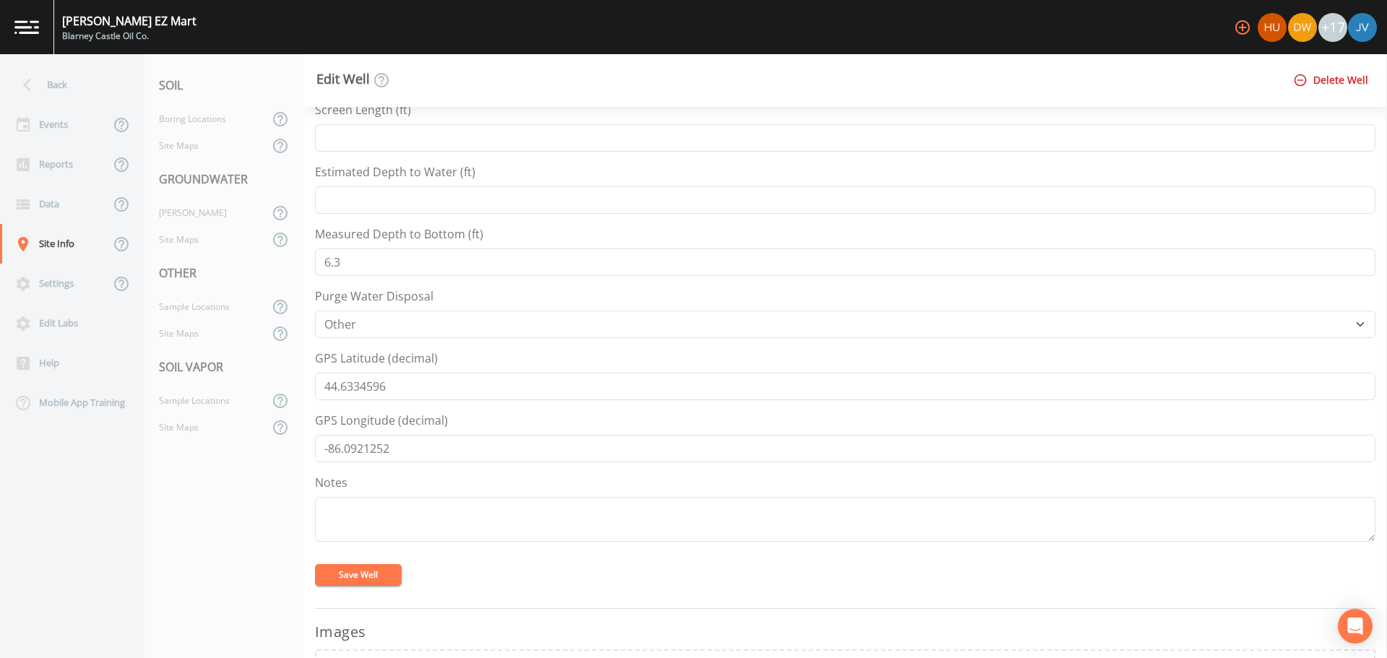
scroll to position [433, 0]
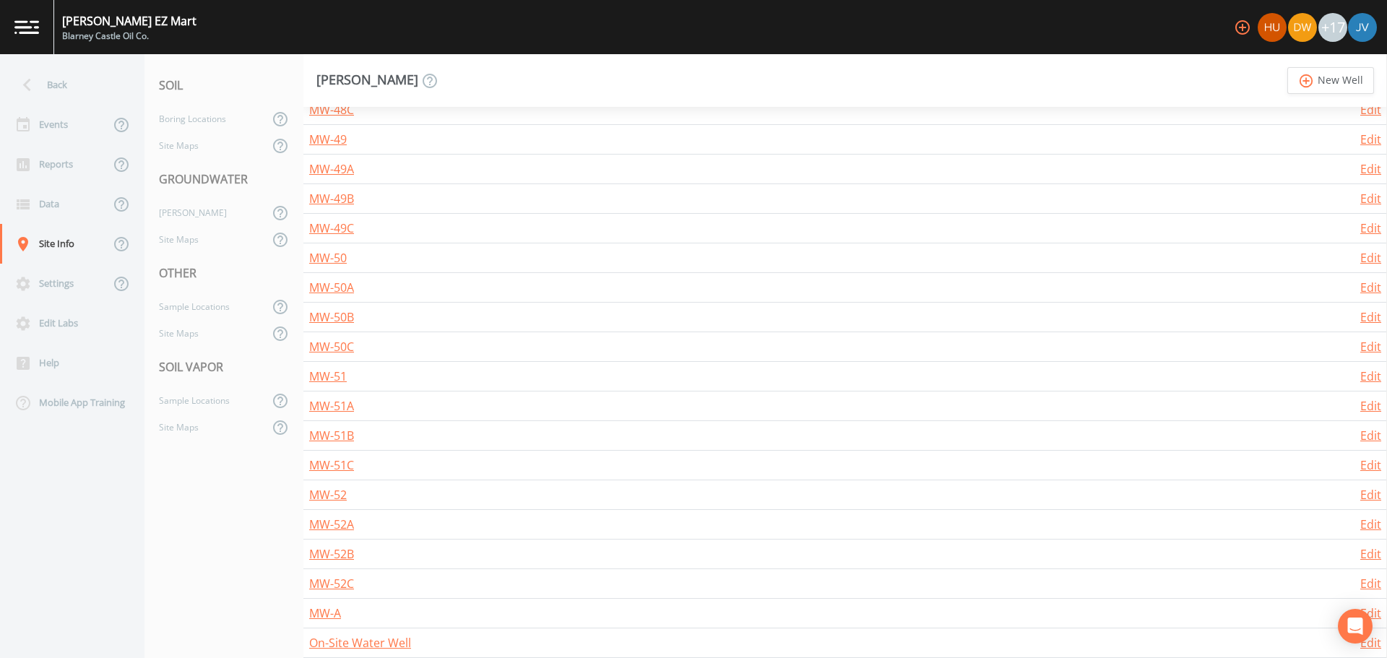
scroll to position [1767, 0]
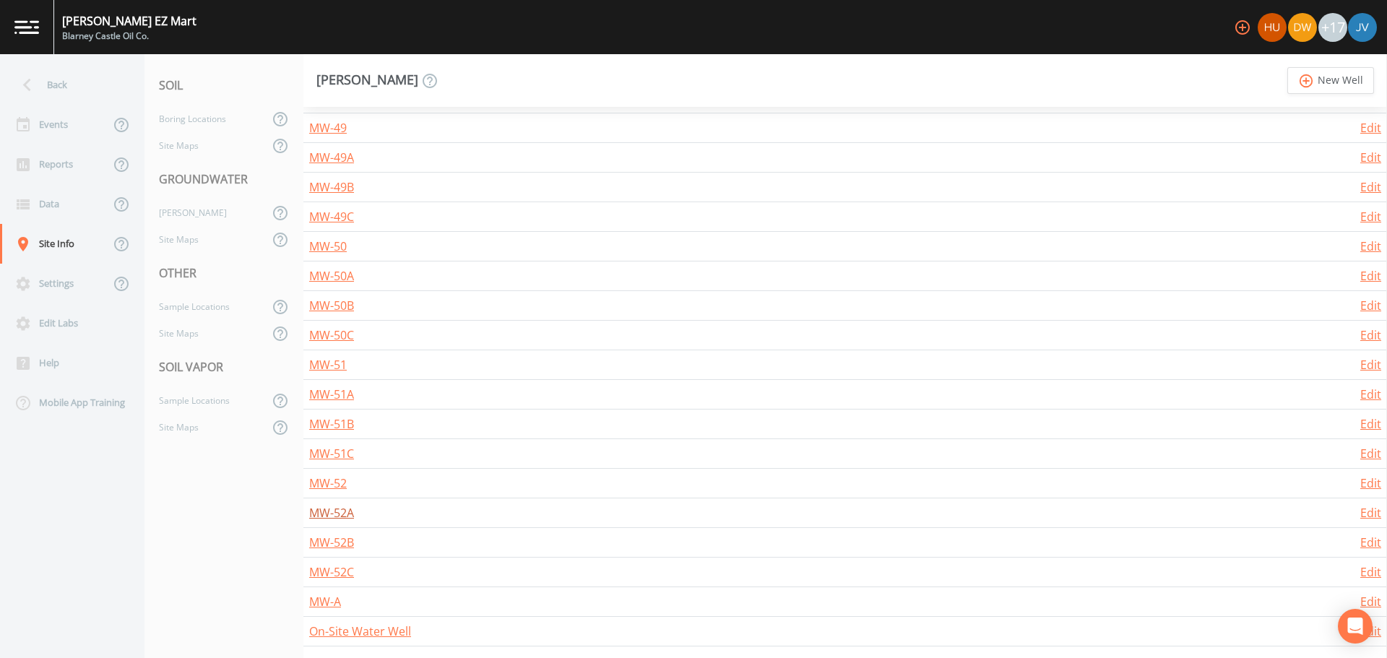
click at [335, 513] on link "MW-52A" at bounding box center [331, 513] width 45 height 16
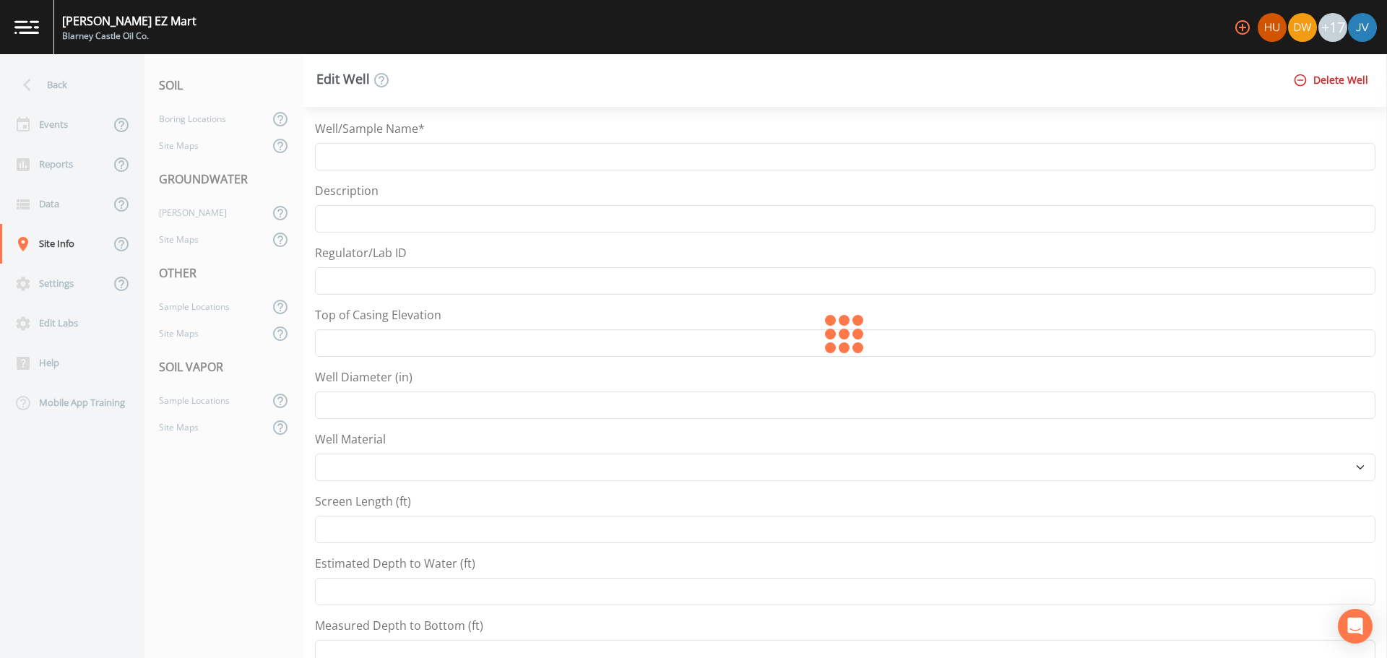
type input "MW-52A"
type input "600.1"
type input "1"
select select "PVC"
type input "5"
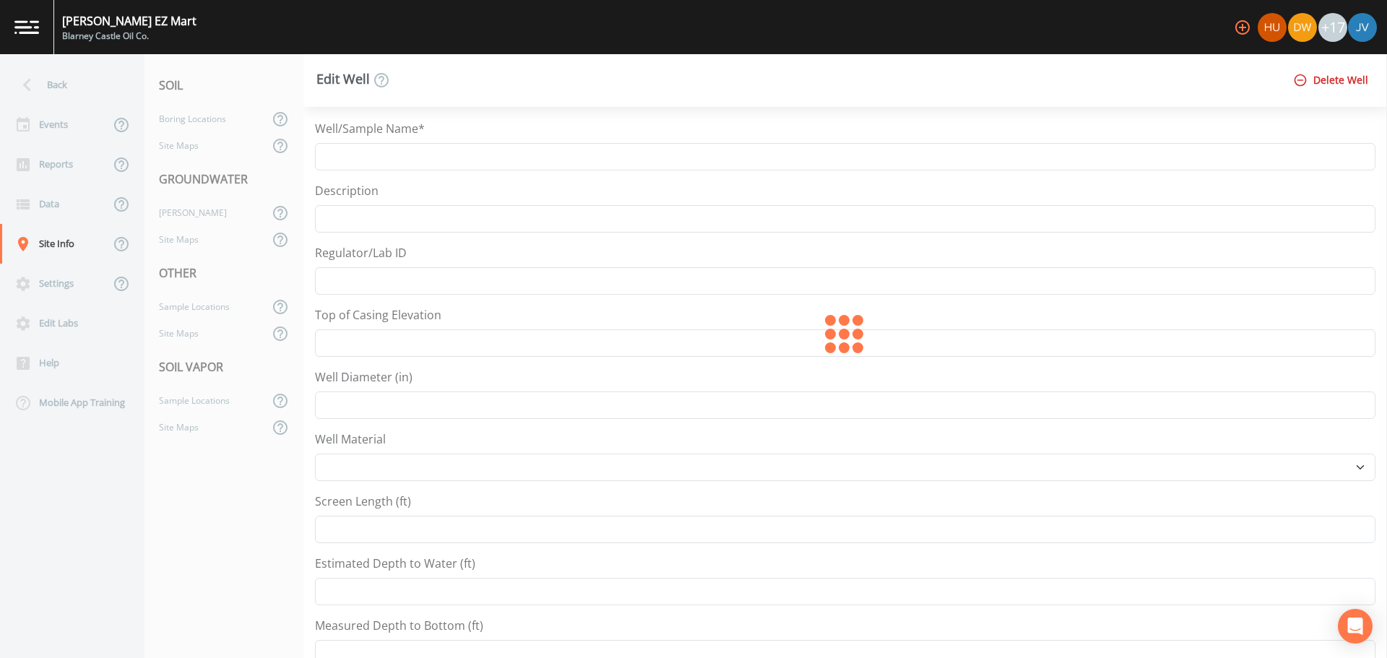
type input "8.6"
type input "44.6335"
type input "-86.0923"
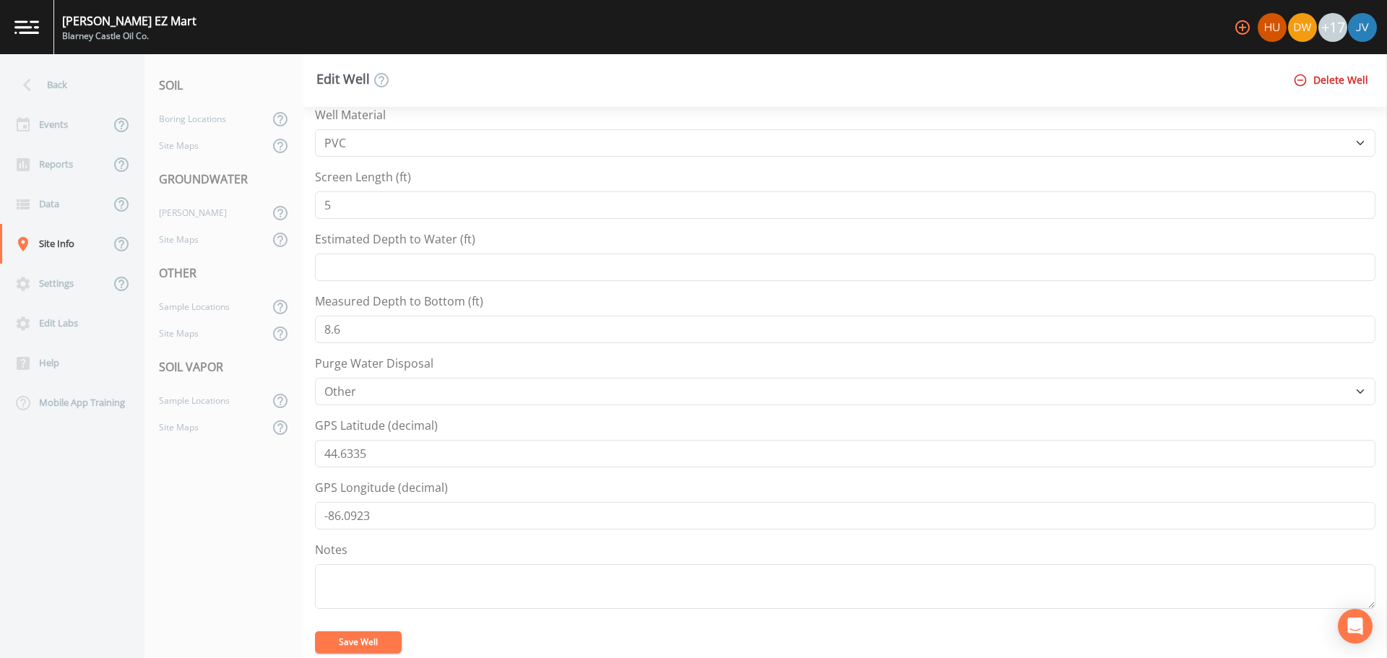
scroll to position [361, 0]
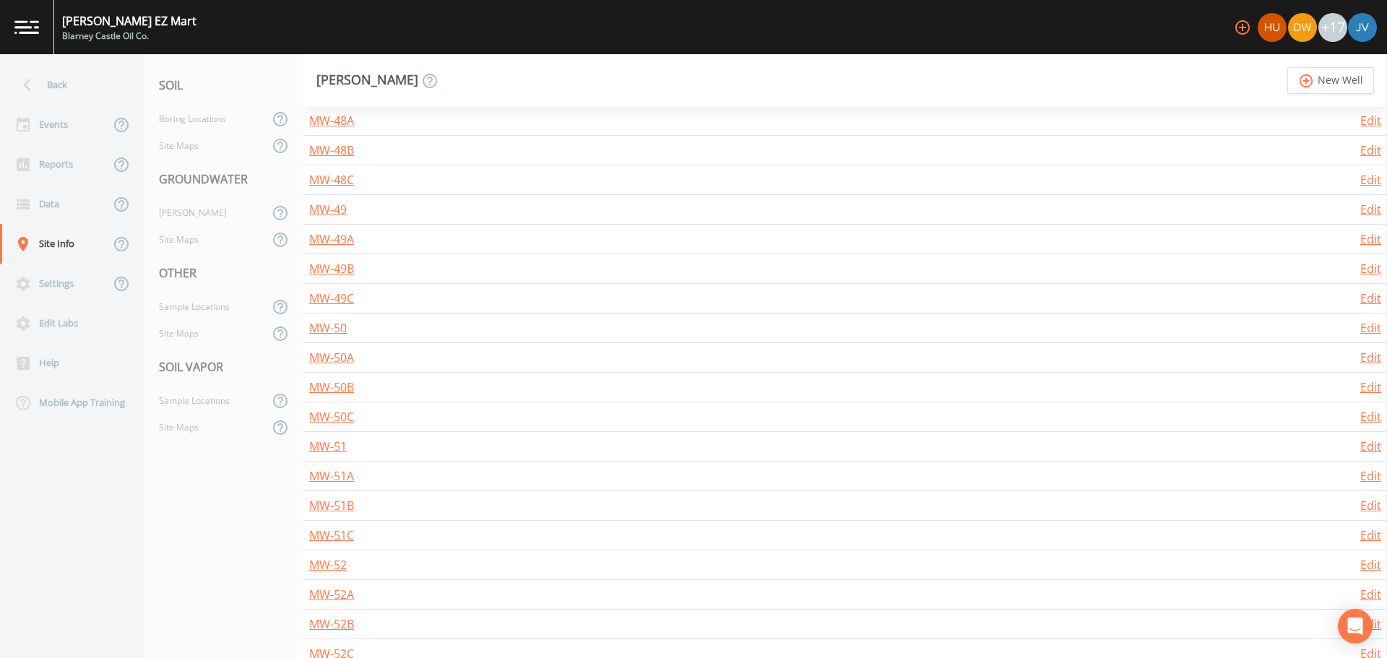
scroll to position [1767, 0]
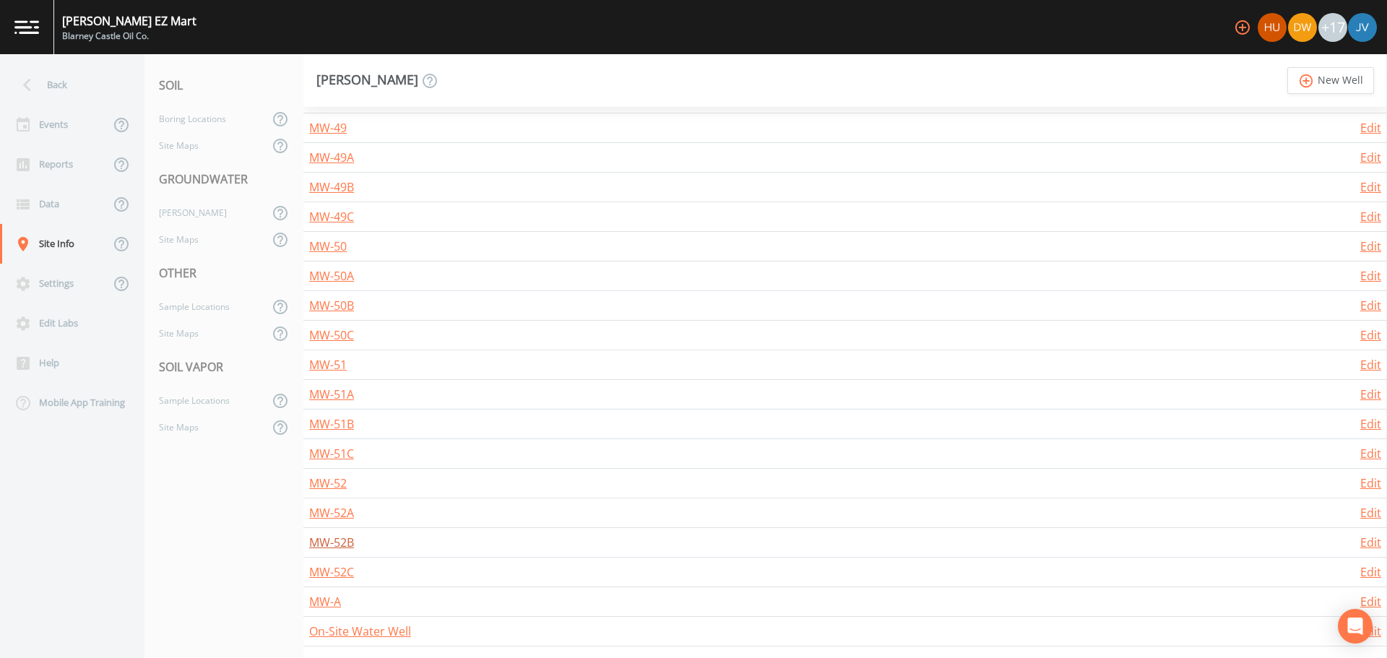
click at [342, 537] on link "MW-52B" at bounding box center [331, 542] width 45 height 16
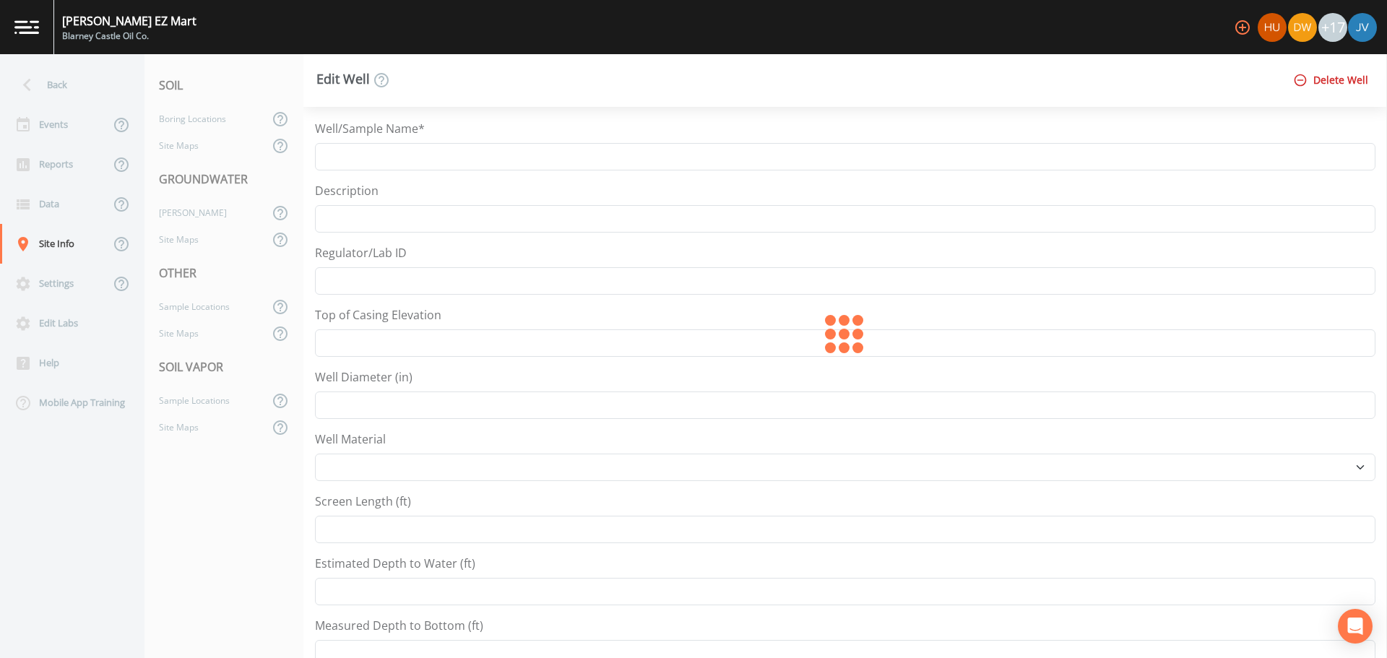
type input "MW-52B"
type input "600.17"
type input "1"
select select "PVC"
type input "5"
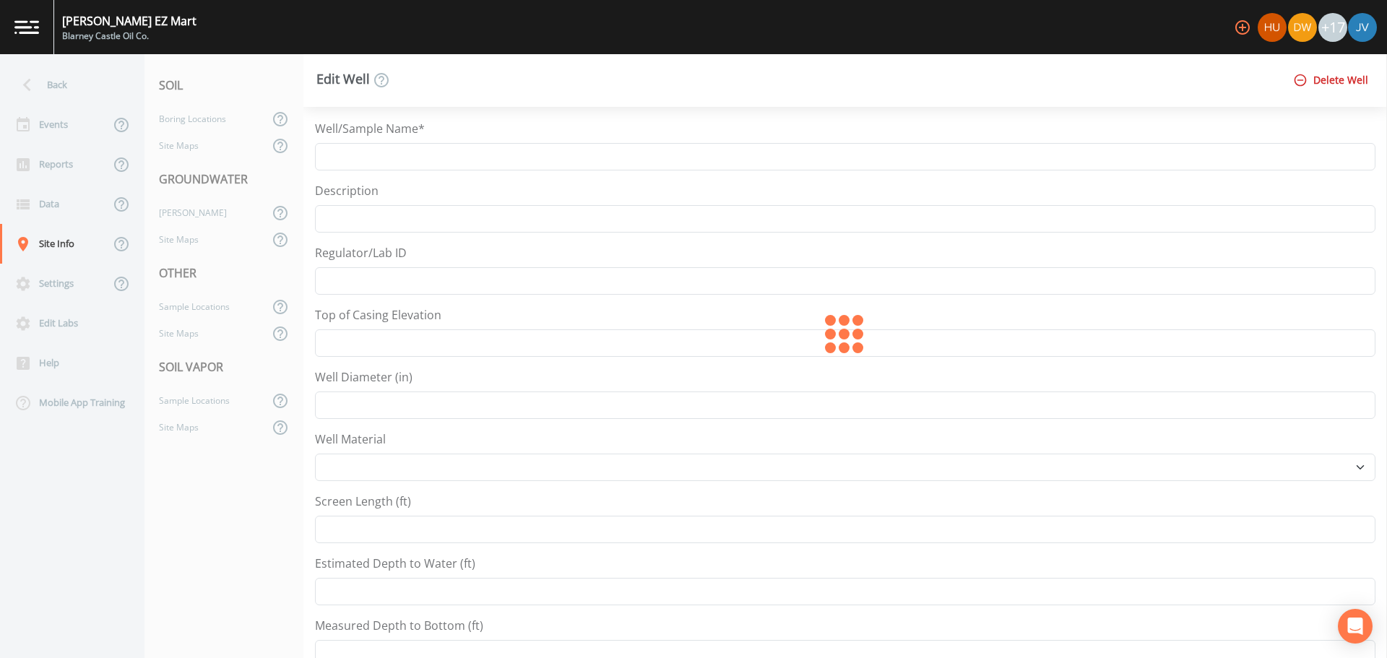
type input "18.6"
type input "44.6335"
type input "-86.0923"
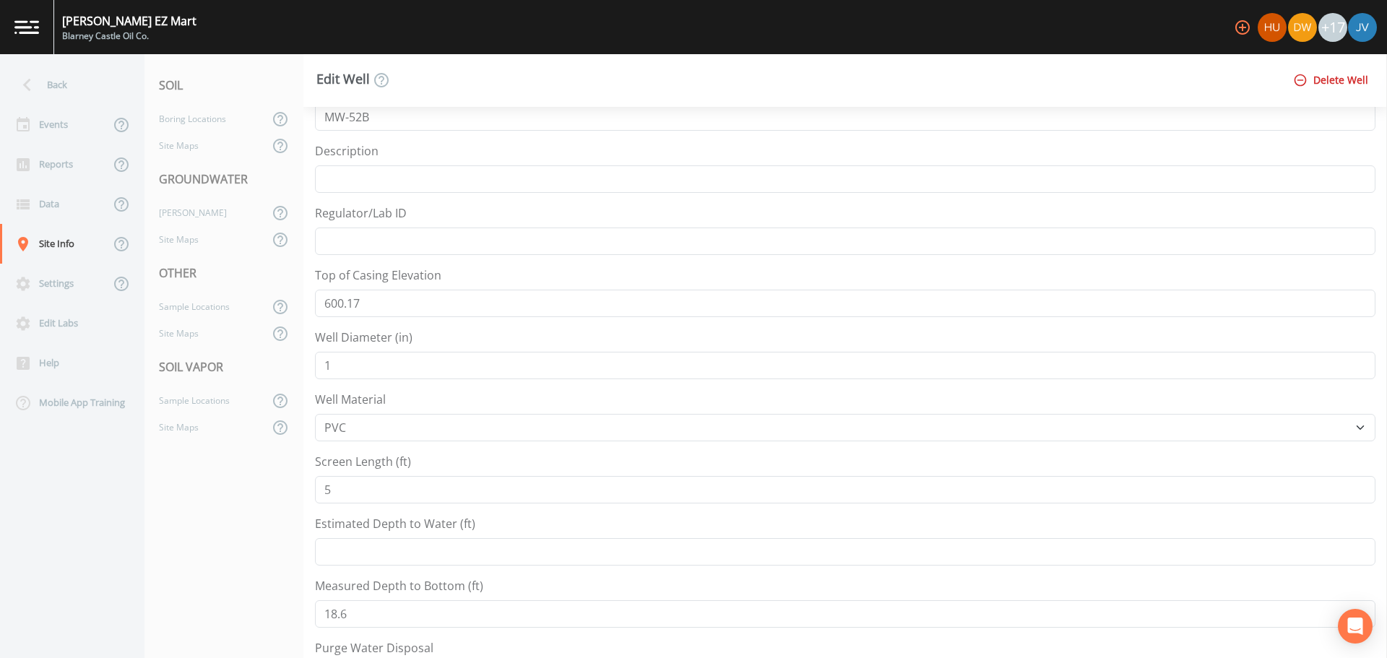
scroll to position [72, 0]
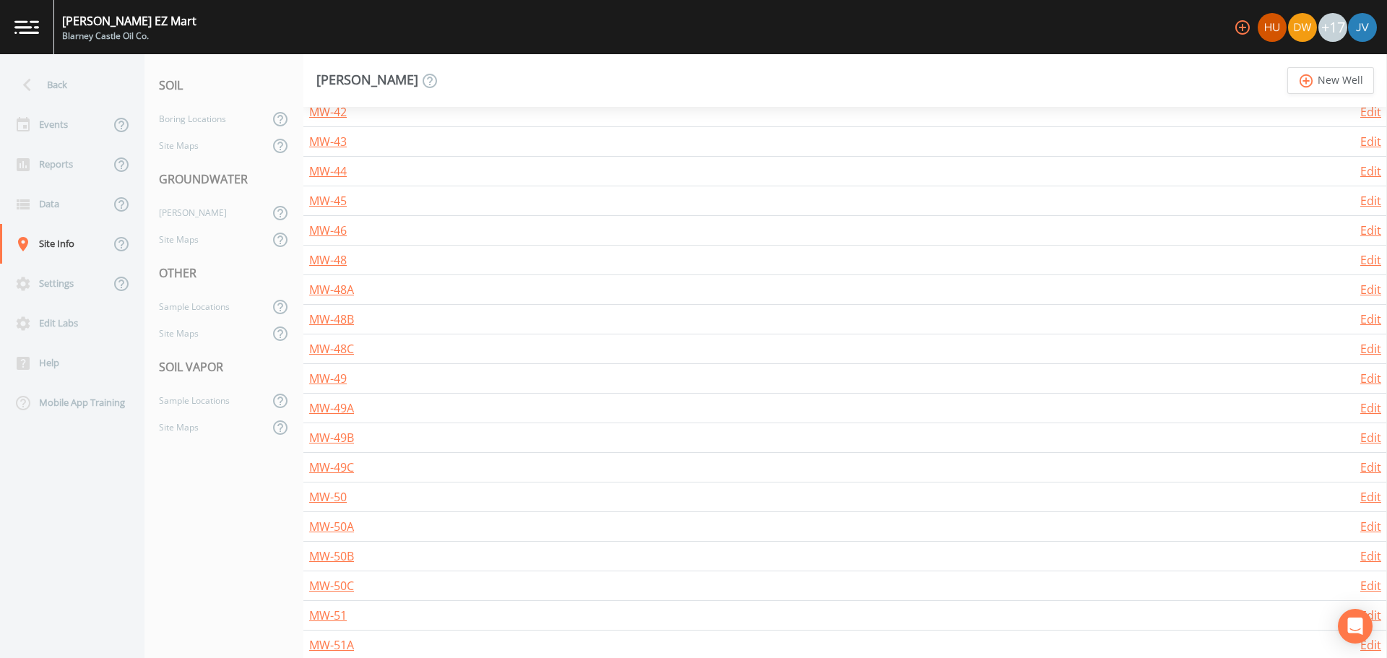
scroll to position [1767, 0]
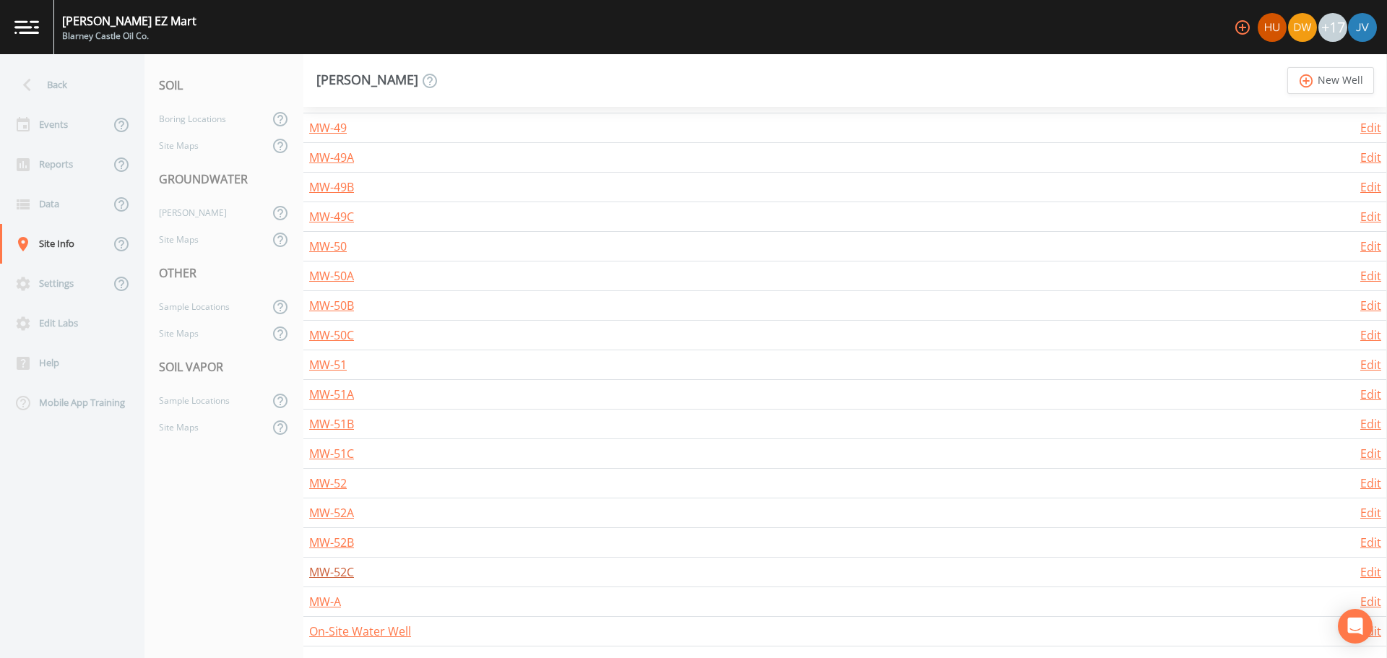
click at [338, 571] on link "MW-52C" at bounding box center [331, 572] width 45 height 16
select select "PVC"
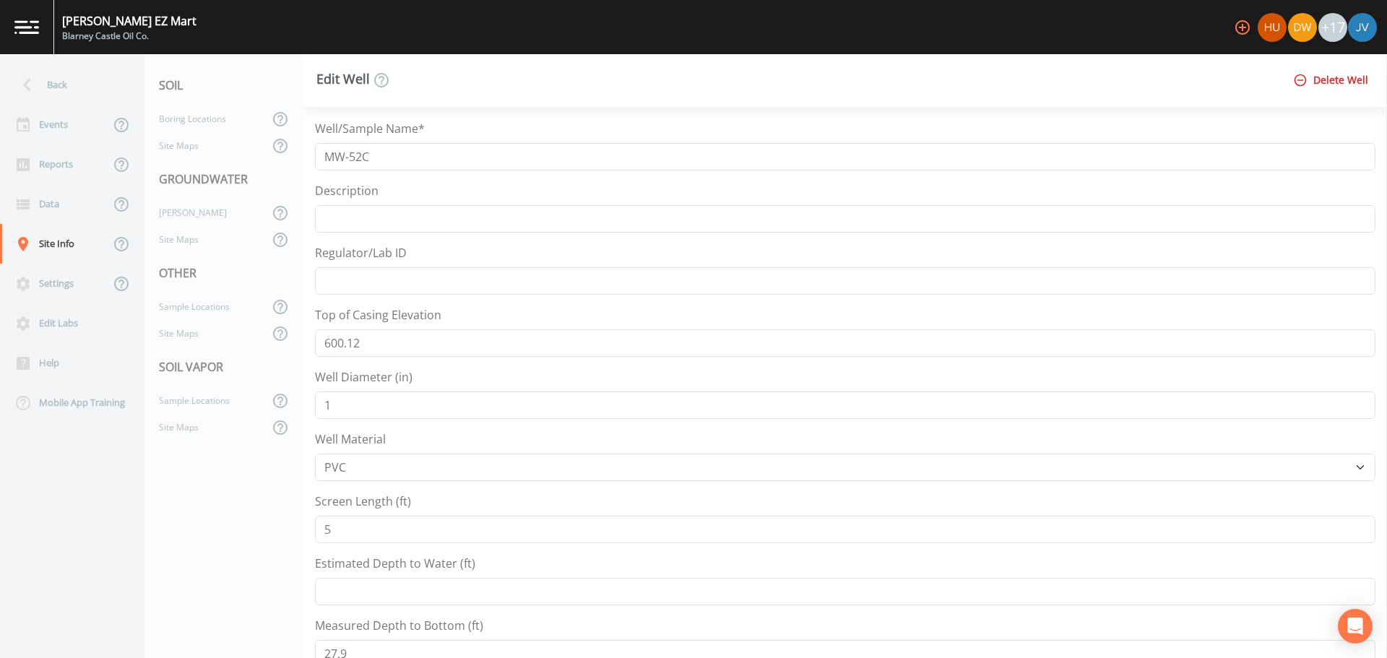
click at [338, 571] on label "Estimated Depth to Water (ft)" at bounding box center [395, 563] width 160 height 17
click at [338, 578] on input "Estimated Depth to Water (ft)" at bounding box center [845, 591] width 1060 height 27
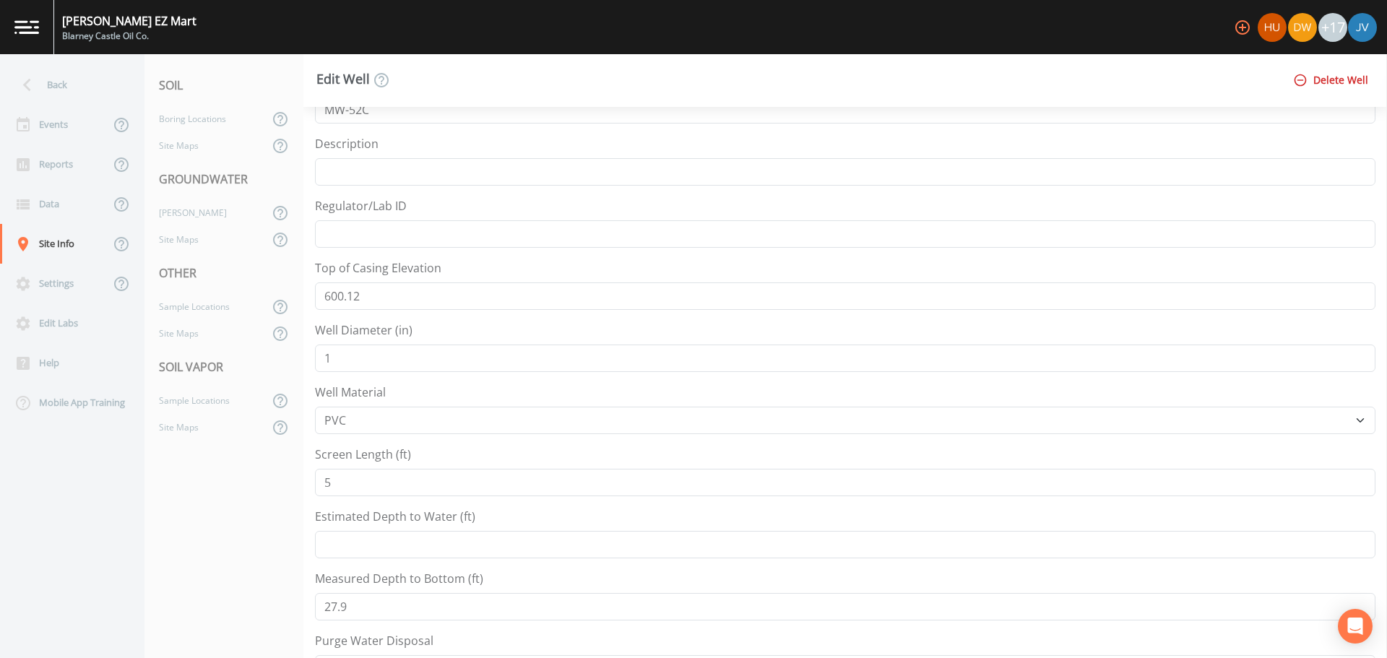
scroll to position [144, 0]
